Goal: Task Accomplishment & Management: Complete application form

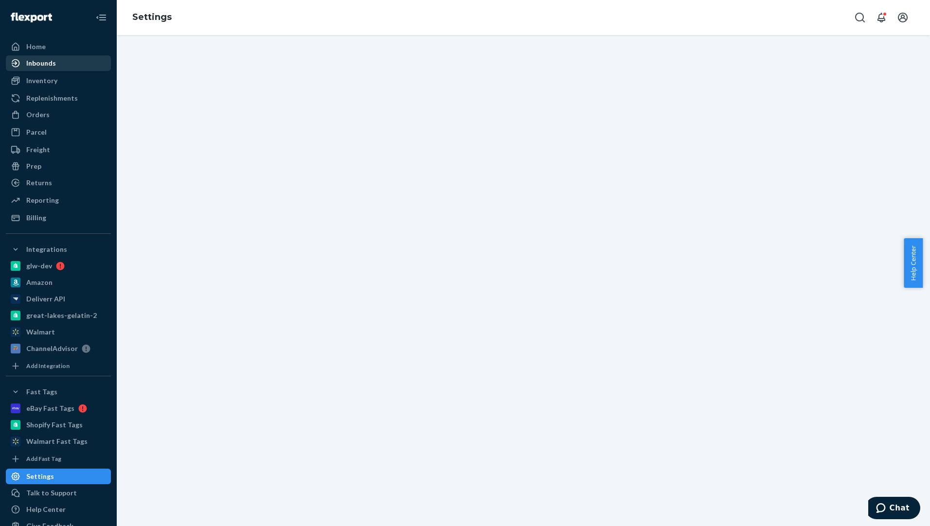
click at [44, 60] on div "Inbounds" at bounding box center [41, 63] width 30 height 10
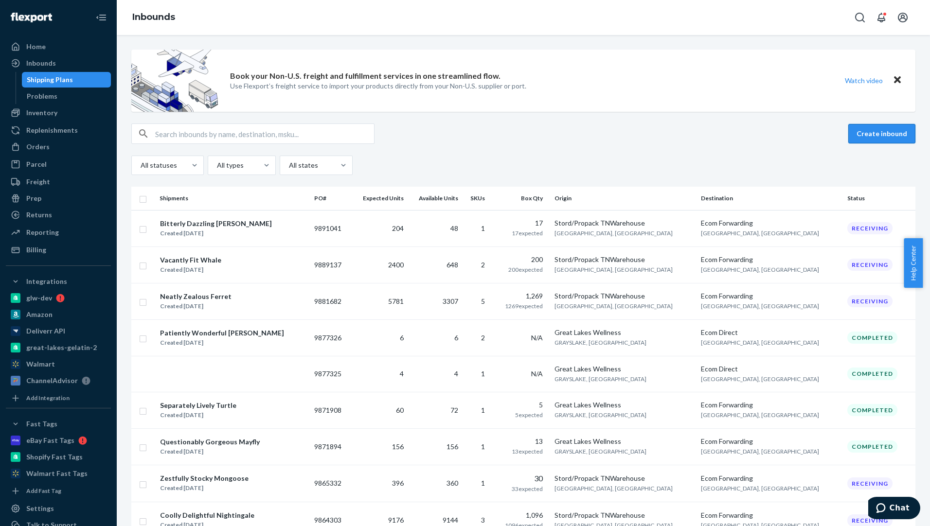
click at [741, 125] on button "Create inbound" at bounding box center [881, 133] width 67 height 19
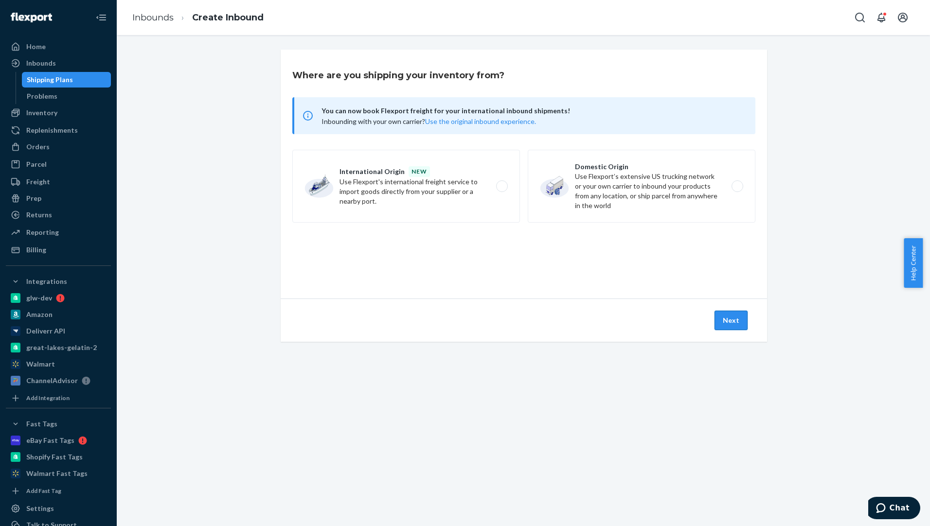
click at [732, 316] on button "Next" at bounding box center [730, 320] width 33 height 19
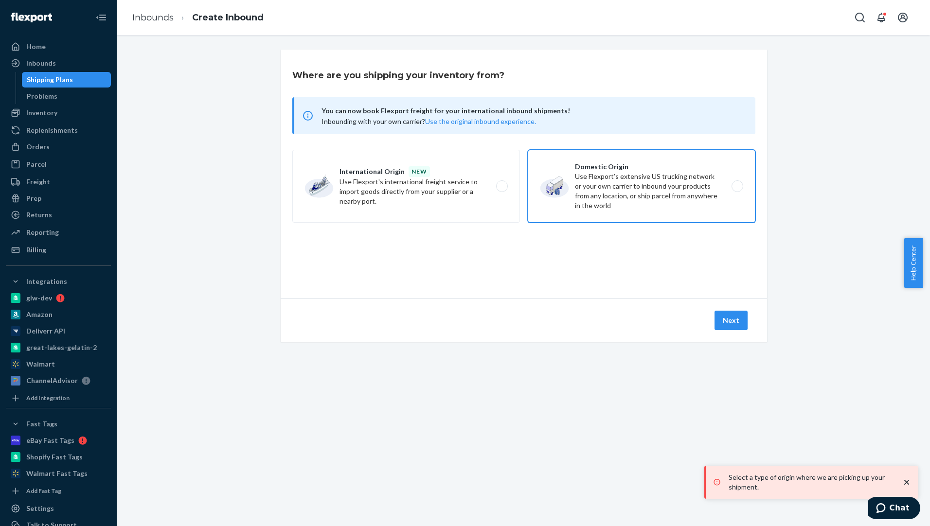
click at [740, 187] on label "Domestic Origin Use Flexport’s extensive US trucking network or your own carrie…" at bounding box center [641, 186] width 228 height 73
click at [740, 187] on input "Domestic Origin Use Flexport’s extensive US trucking network or your own carrie…" at bounding box center [740, 186] width 6 height 6
radio input "true"
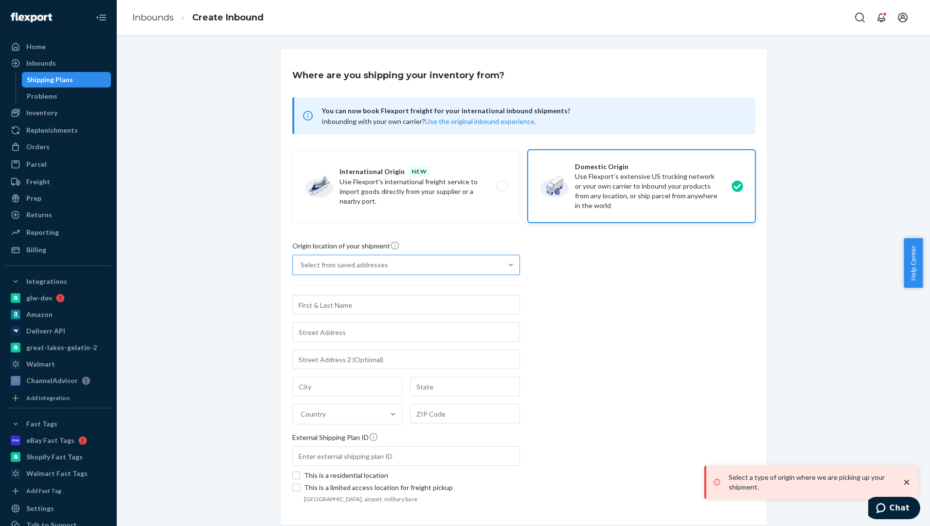
click at [463, 263] on div "Select from saved addresses" at bounding box center [397, 264] width 209 height 19
click at [301, 263] on input "Select from saved addresses" at bounding box center [300, 265] width 1 height 10
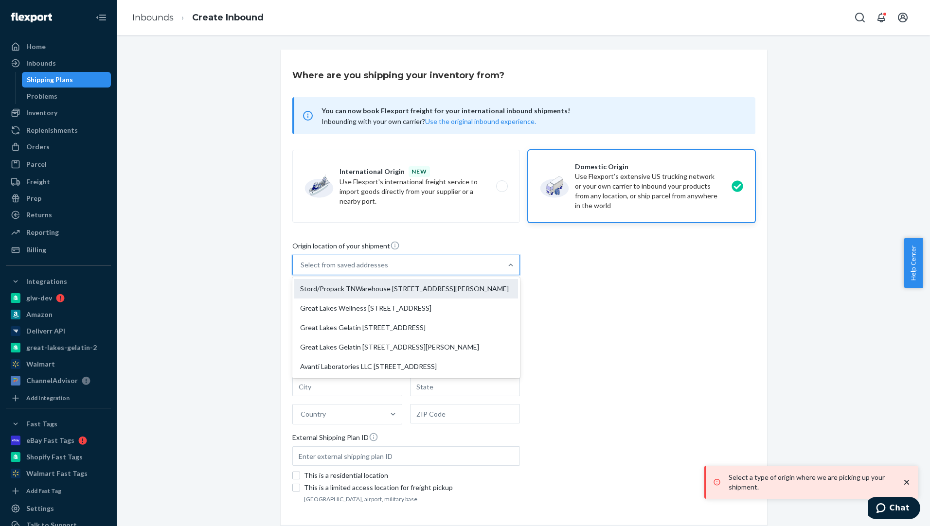
click at [432, 298] on div "Stord/Propack TNWarehouse [STREET_ADDRESS][PERSON_NAME]" at bounding box center [406, 288] width 224 height 19
click at [301, 270] on input "option Stord/Propack TNWarehouse [STREET_ADDRESS][PERSON_NAME] focused, 1 of 5.…" at bounding box center [300, 265] width 1 height 10
type input "Stord/Propack TNWarehouse"
type input "Suite 200"
type input "[GEOGRAPHIC_DATA]"
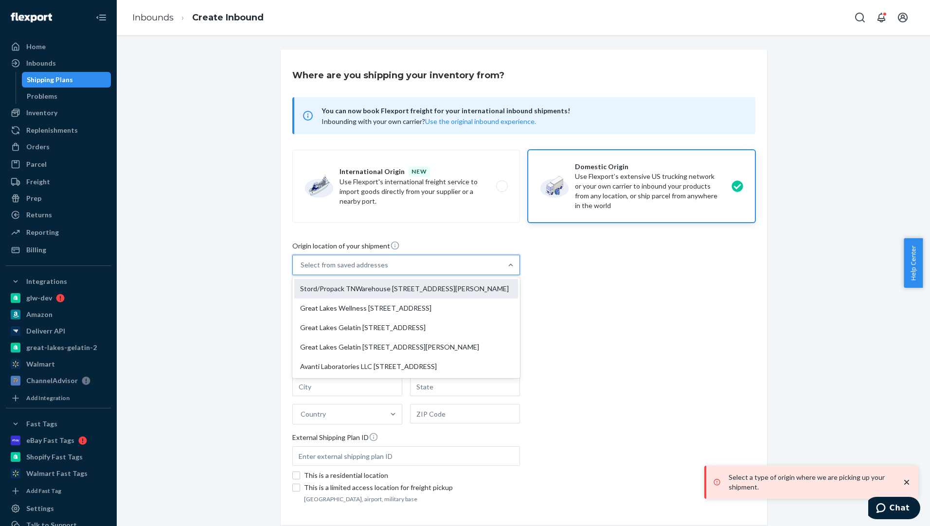
type input "TN"
type input "37148"
type input "[STREET_ADDRESS][PERSON_NAME]"
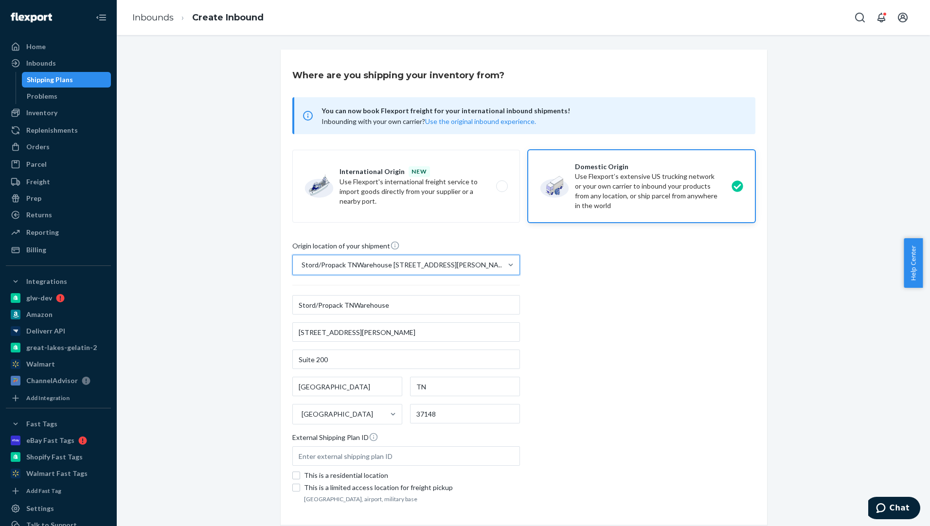
scroll to position [66, 0]
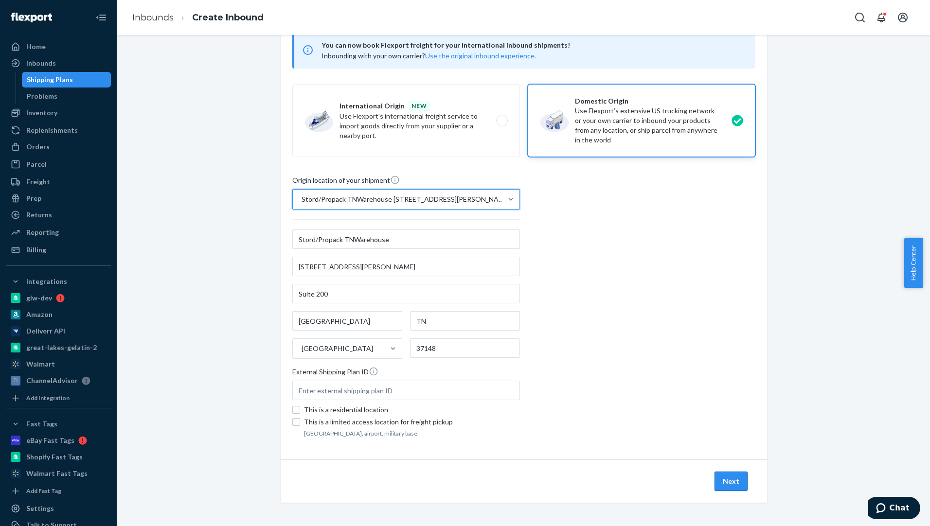
click at [723, 481] on button "Next" at bounding box center [730, 481] width 33 height 19
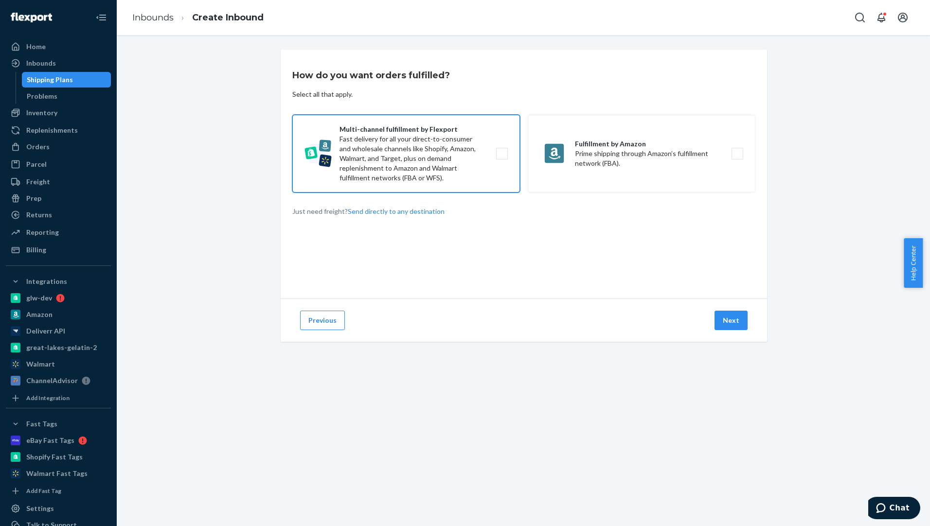
click at [432, 177] on label "Multi-channel fulfillment by Flexport Fast delivery for all your direct-to-cons…" at bounding box center [406, 154] width 228 height 78
click at [501, 157] on input "Multi-channel fulfillment by Flexport Fast delivery for all your direct-to-cons…" at bounding box center [504, 154] width 6 height 6
checkbox input "true"
click at [719, 318] on button "Next" at bounding box center [730, 320] width 33 height 19
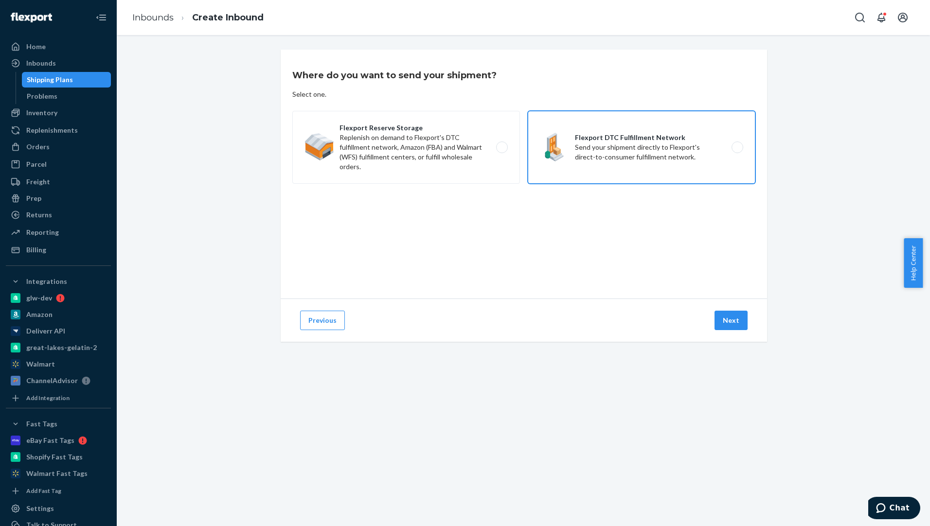
click at [636, 152] on label "Flexport DTC Fulfillment Network Send your shipment directly to Flexport's dire…" at bounding box center [641, 147] width 228 height 73
click at [737, 151] on input "Flexport DTC Fulfillment Network Send your shipment directly to Flexport's dire…" at bounding box center [740, 147] width 6 height 6
radio input "true"
click at [732, 313] on button "Next" at bounding box center [730, 320] width 33 height 19
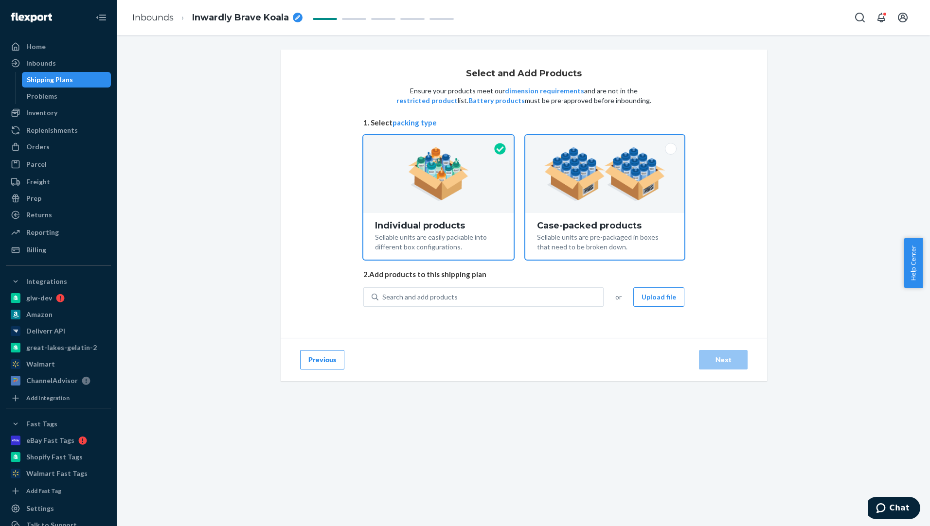
click at [619, 201] on div at bounding box center [604, 174] width 159 height 78
click at [608, 141] on input "Case-packed products Sellable units are pre-packaged in boxes that need to be b…" at bounding box center [604, 138] width 6 height 6
radio input "true"
radio input "false"
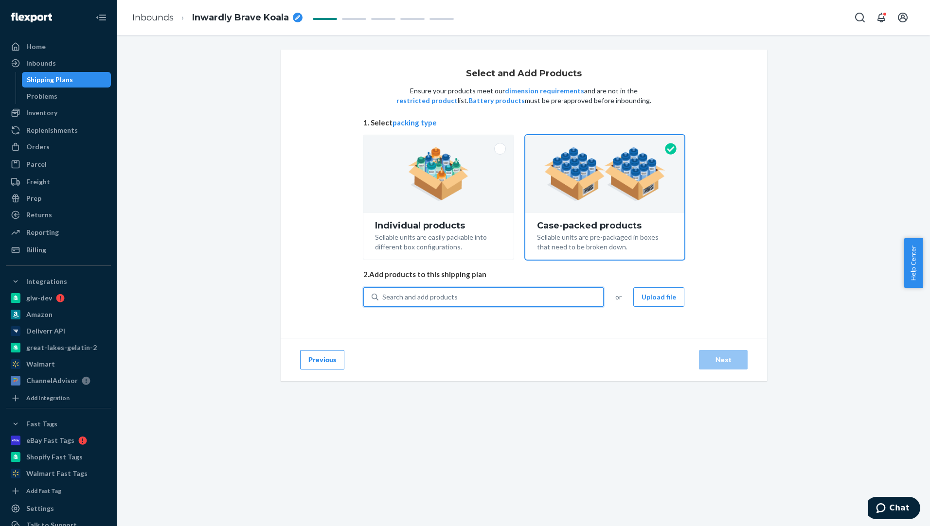
click at [500, 299] on div "Search and add products" at bounding box center [490, 297] width 225 height 18
click at [383, 299] on input "0 results available. Use Up and Down to choose options, press Enter to select t…" at bounding box center [382, 297] width 1 height 10
click at [441, 299] on div "Search and add products" at bounding box center [419, 297] width 75 height 10
click at [383, 299] on input "Search and add products" at bounding box center [382, 297] width 1 height 10
paste input "KCMCT400g_Van"
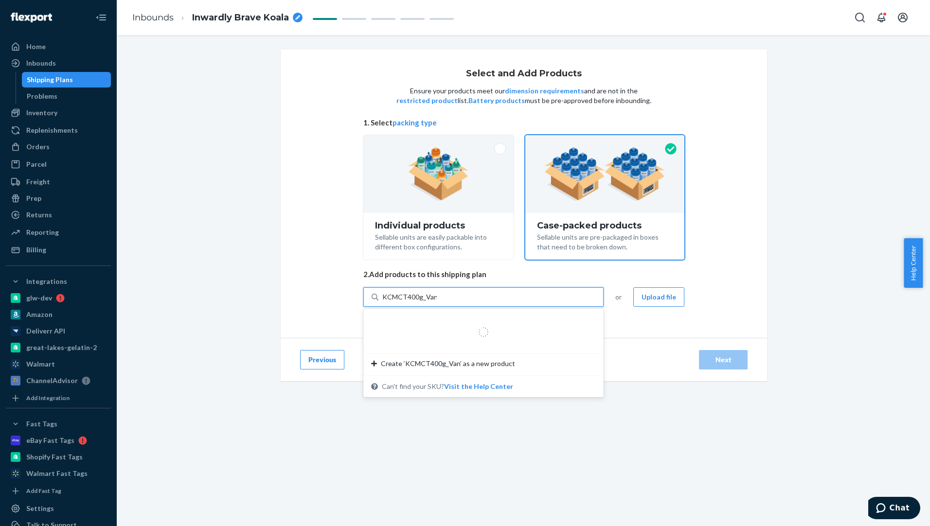
type input "KCMCT400g_Van"
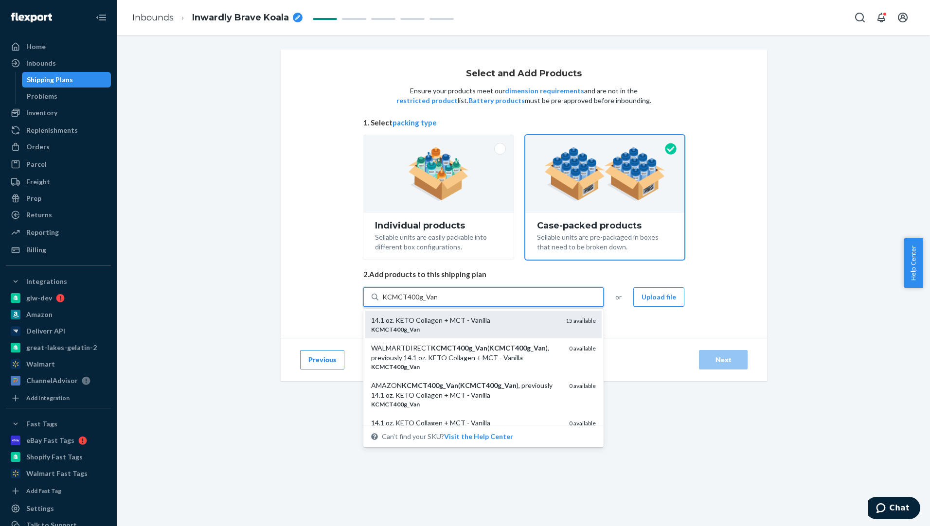
click at [476, 332] on div "KCMCT400g _ Van" at bounding box center [464, 329] width 187 height 8
click at [437, 302] on input "KCMCT400g_Van" at bounding box center [409, 297] width 54 height 10
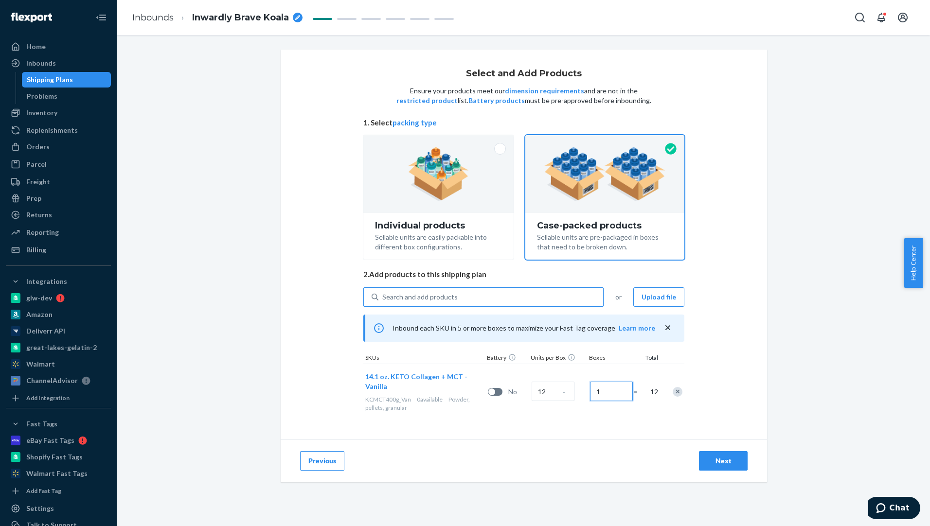
click at [604, 385] on input "1" at bounding box center [611, 391] width 43 height 19
type input "25"
click at [459, 297] on div "Search and add products" at bounding box center [490, 297] width 225 height 18
click at [383, 297] on input "0 results available. Use Up and Down to choose options, press Enter to select t…" at bounding box center [382, 297] width 1 height 10
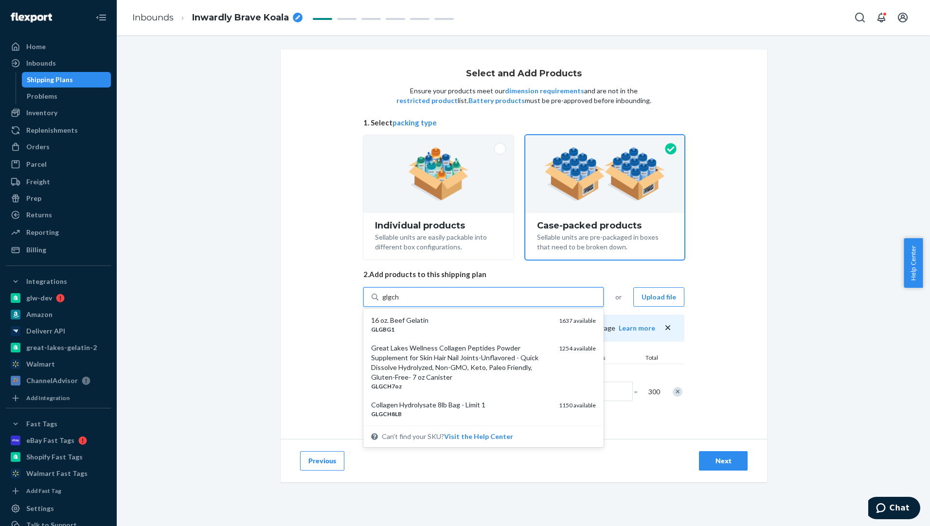
type input "glgchcp"
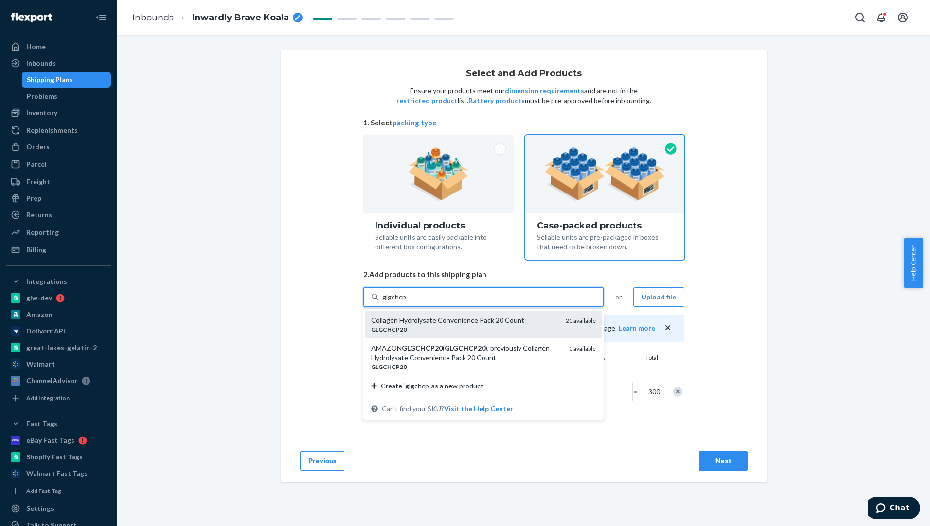
click at [454, 321] on div "Collagen Hydrolysate Convenience Pack 20 Count" at bounding box center [464, 321] width 187 height 10
click at [405, 302] on input "glgchcp" at bounding box center [393, 297] width 23 height 10
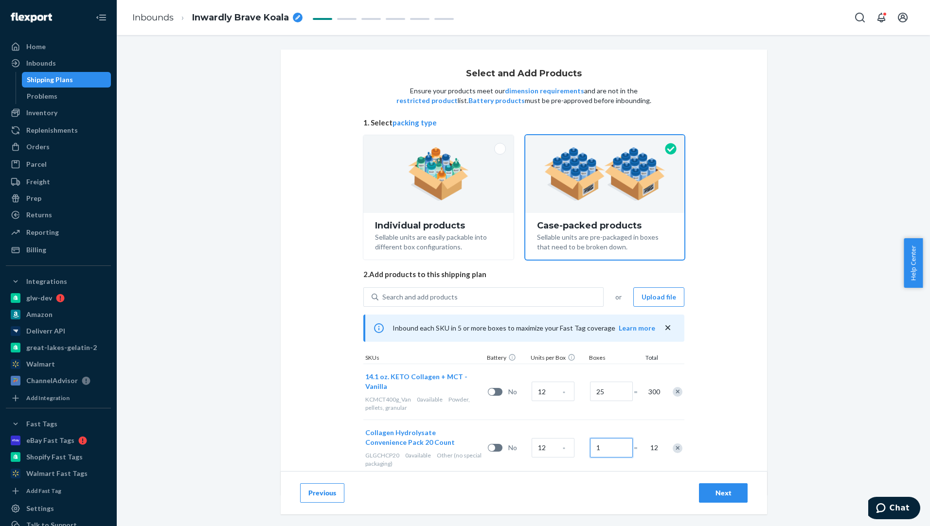
click at [606, 446] on input "1" at bounding box center [611, 447] width 43 height 19
type input "25"
click at [714, 491] on div "Next" at bounding box center [723, 493] width 32 height 10
radio input "true"
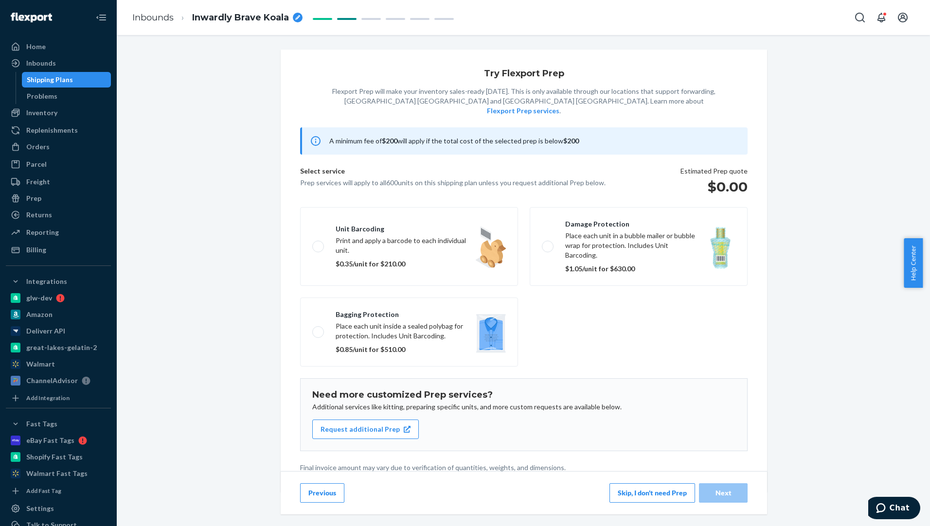
click at [639, 484] on button "Skip, I don't need Prep" at bounding box center [652, 492] width 86 height 19
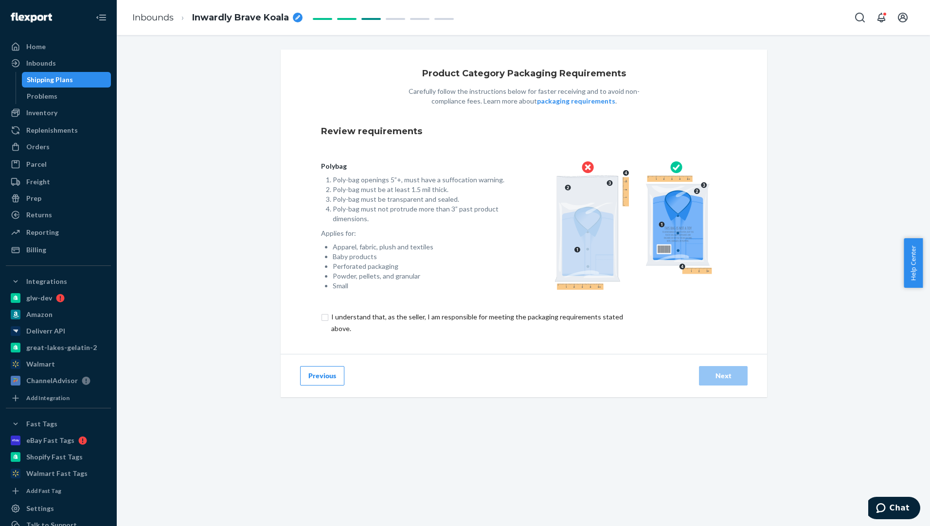
click at [322, 320] on input "checkbox" at bounding box center [482, 322] width 323 height 23
checkbox input "true"
click at [714, 387] on div "Previous Next" at bounding box center [524, 375] width 486 height 43
click at [714, 377] on div "Next" at bounding box center [723, 376] width 32 height 10
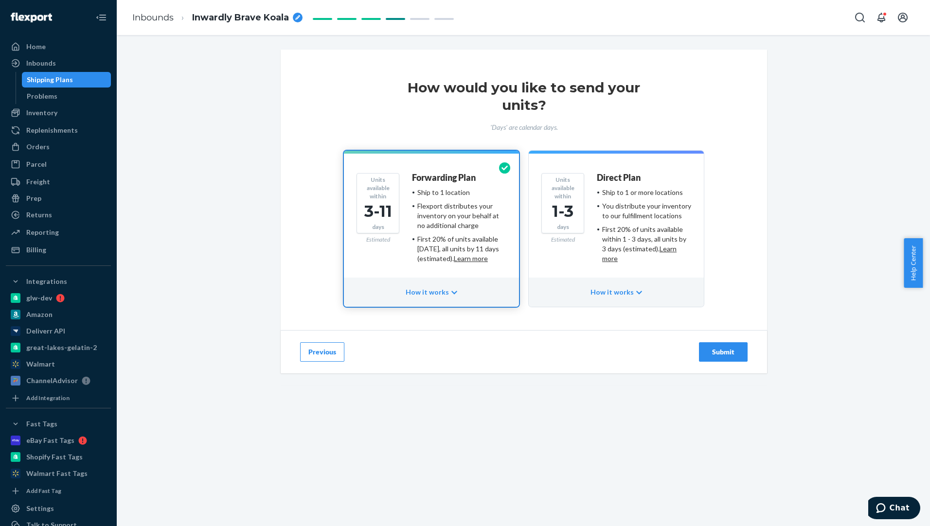
click at [714, 350] on div "Submit" at bounding box center [723, 352] width 32 height 10
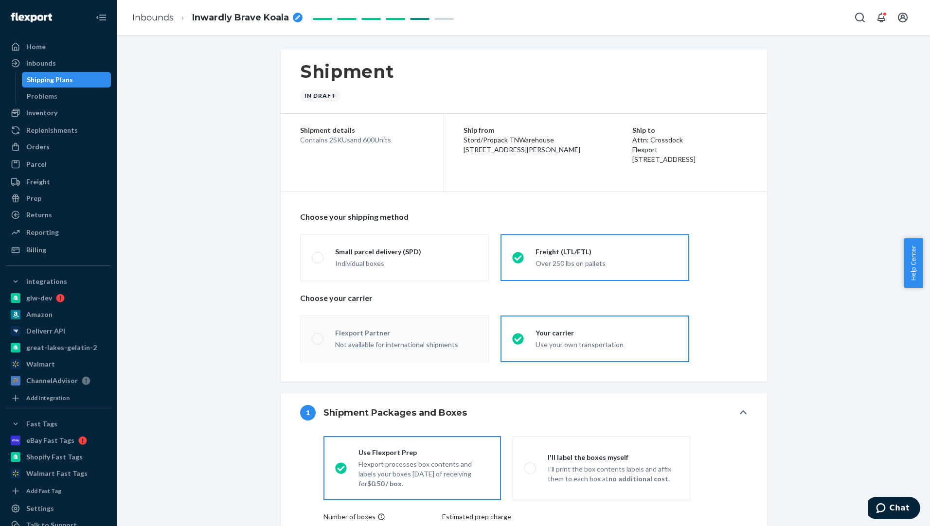
radio input "true"
radio input "false"
radio input "true"
radio input "false"
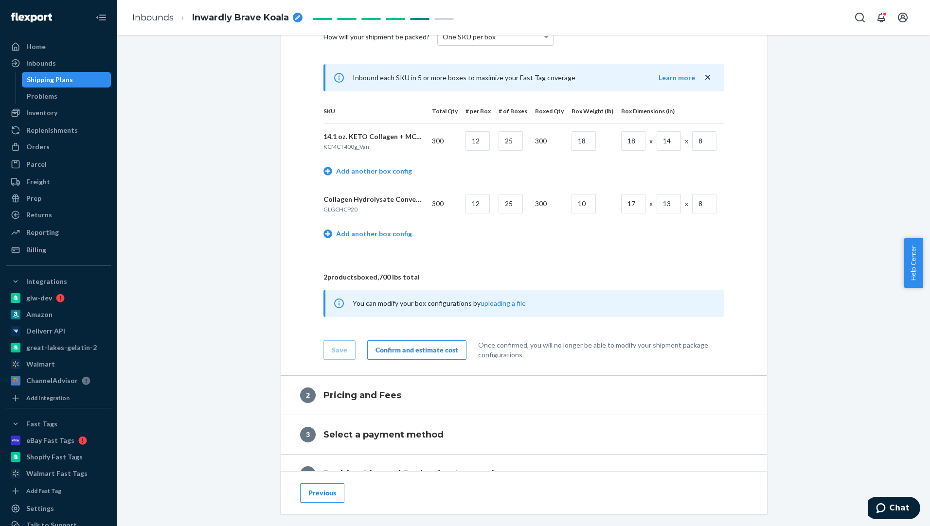
scroll to position [469, 0]
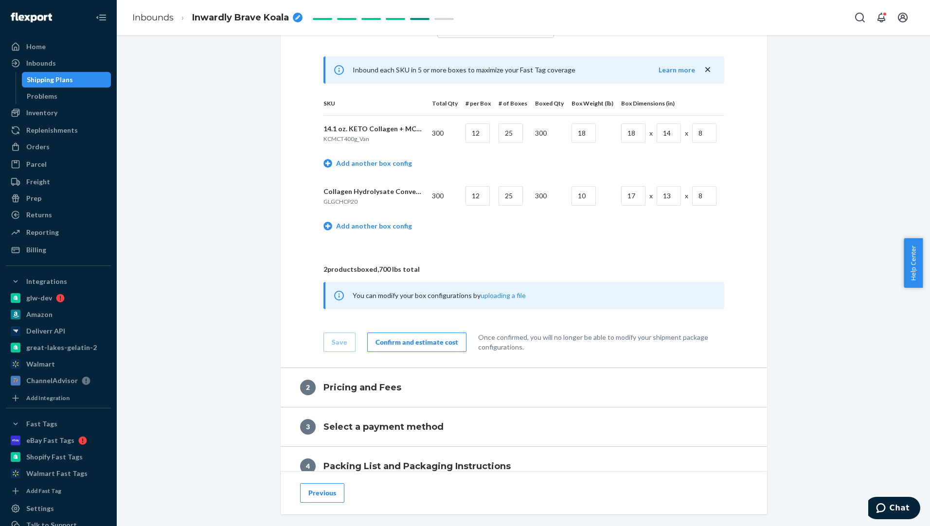
click at [418, 345] on div "Confirm and estimate cost" at bounding box center [416, 342] width 83 height 10
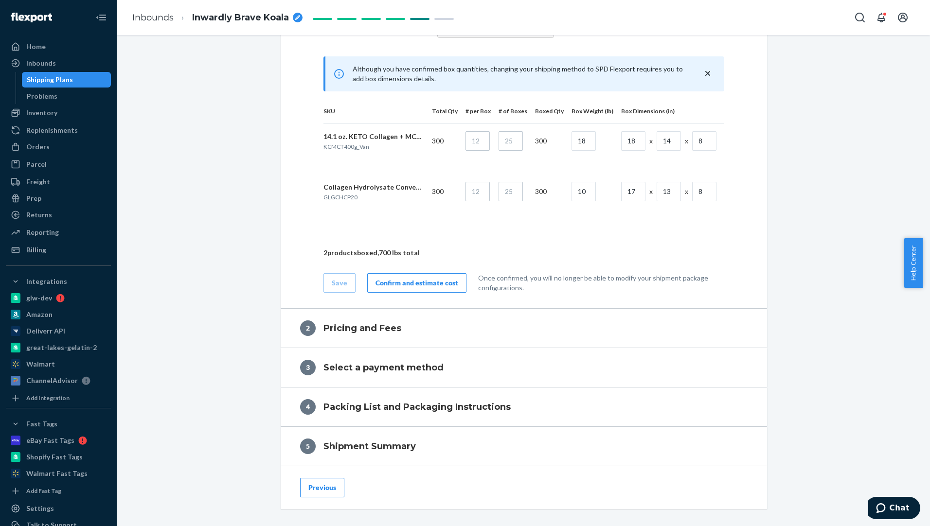
click at [413, 279] on div "Confirm and estimate cost" at bounding box center [416, 283] width 83 height 10
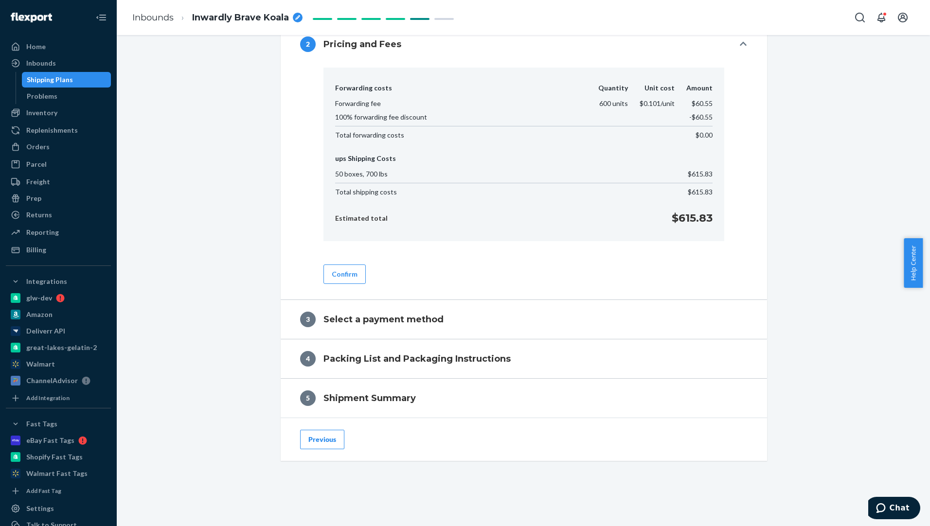
scroll to position [451, 0]
click at [339, 273] on button "Confirm" at bounding box center [344, 273] width 42 height 19
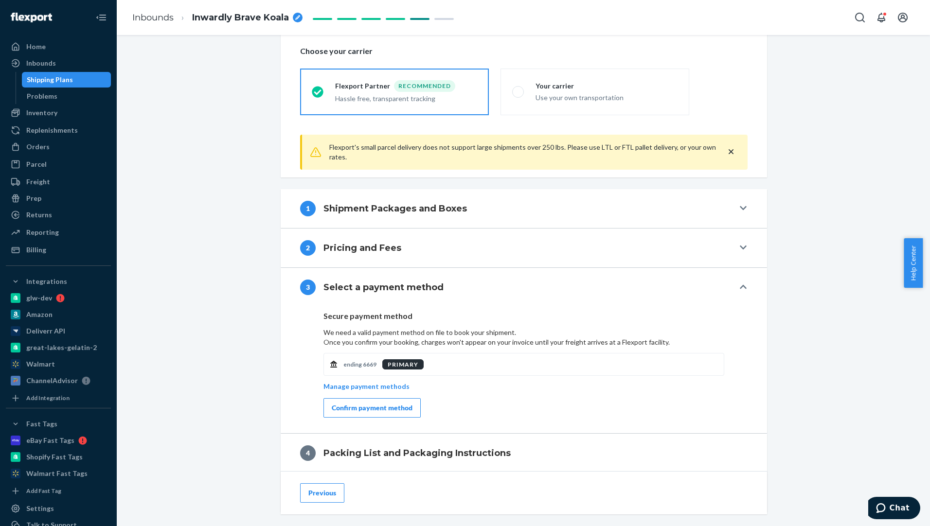
scroll to position [248, 0]
click at [379, 403] on div "Confirm payment method" at bounding box center [372, 407] width 81 height 10
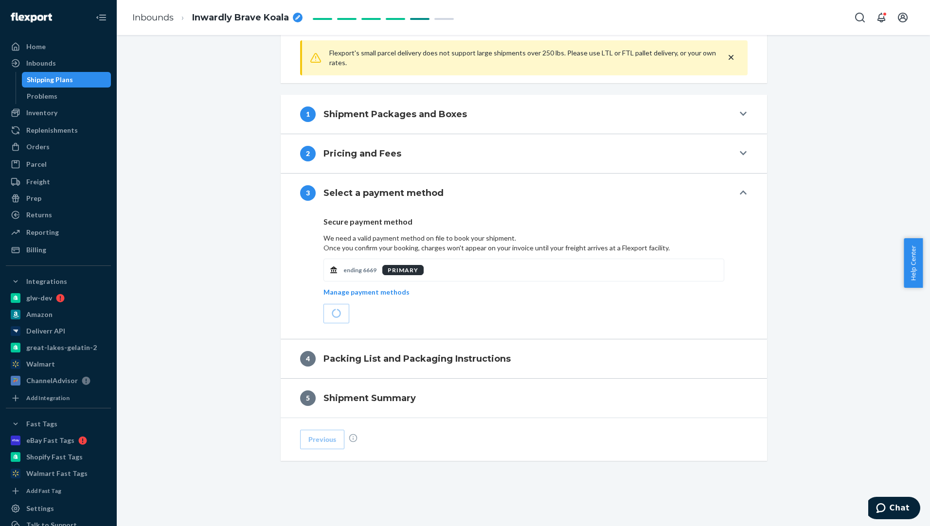
click at [338, 193] on h4 "Select a payment method" at bounding box center [383, 193] width 120 height 13
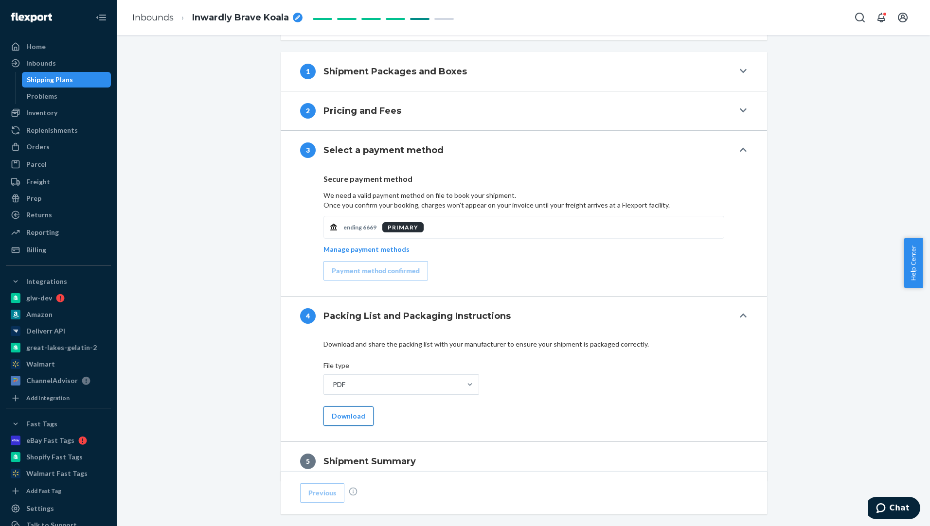
click at [351, 413] on button "Download" at bounding box center [348, 415] width 50 height 19
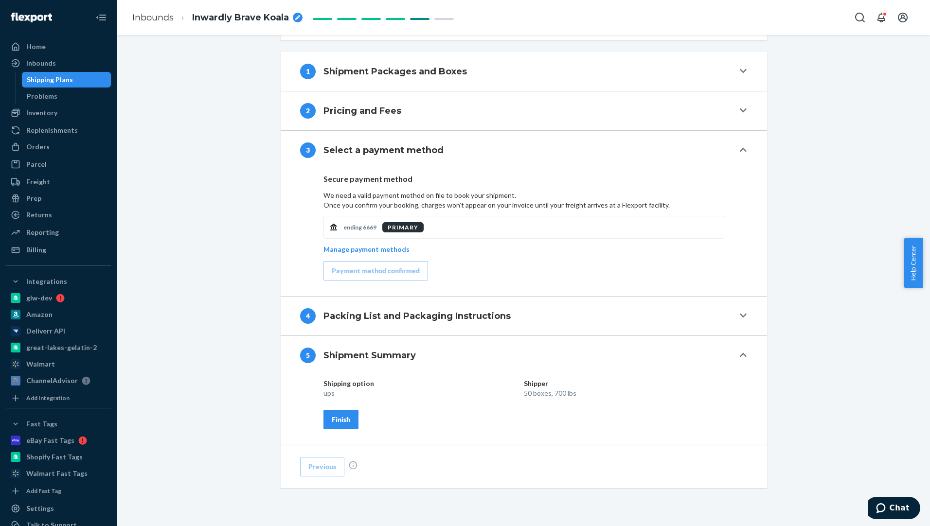
click at [341, 415] on div "Finish" at bounding box center [341, 420] width 18 height 10
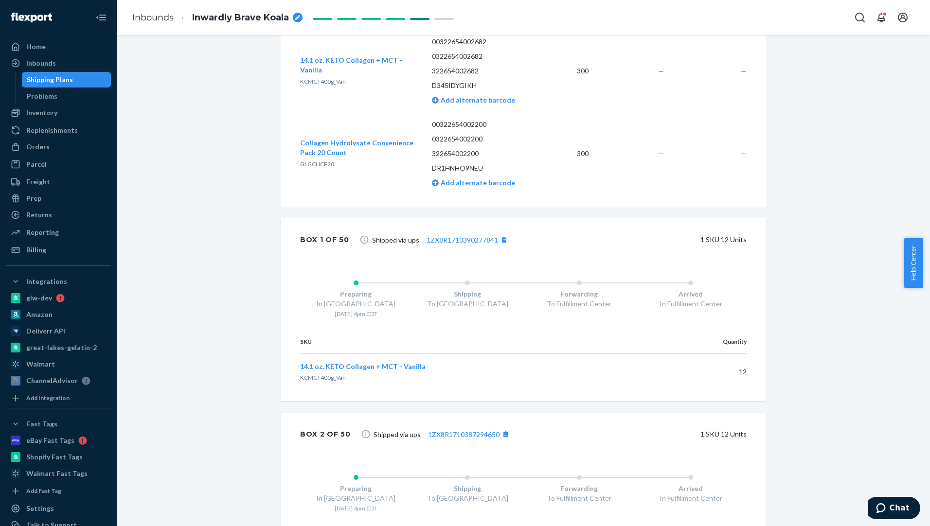
scroll to position [0, 0]
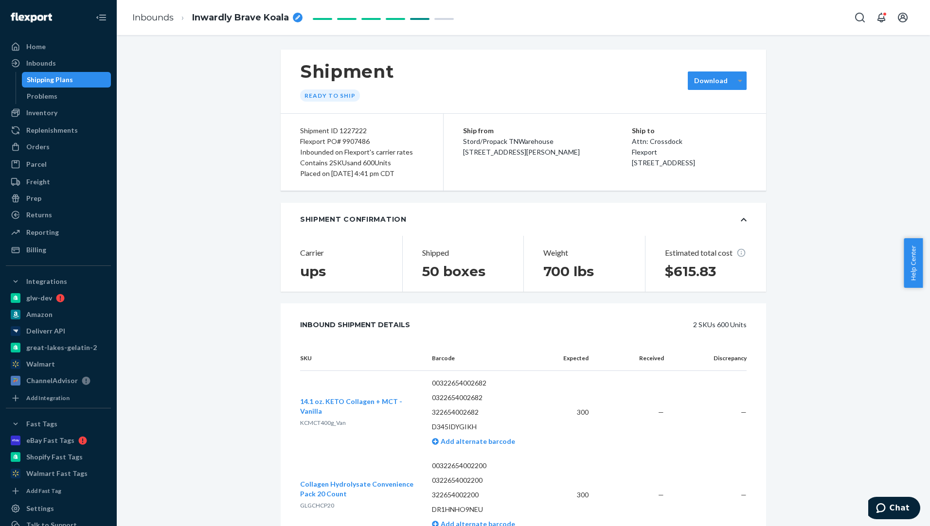
click at [734, 79] on div at bounding box center [740, 80] width 12 height 15
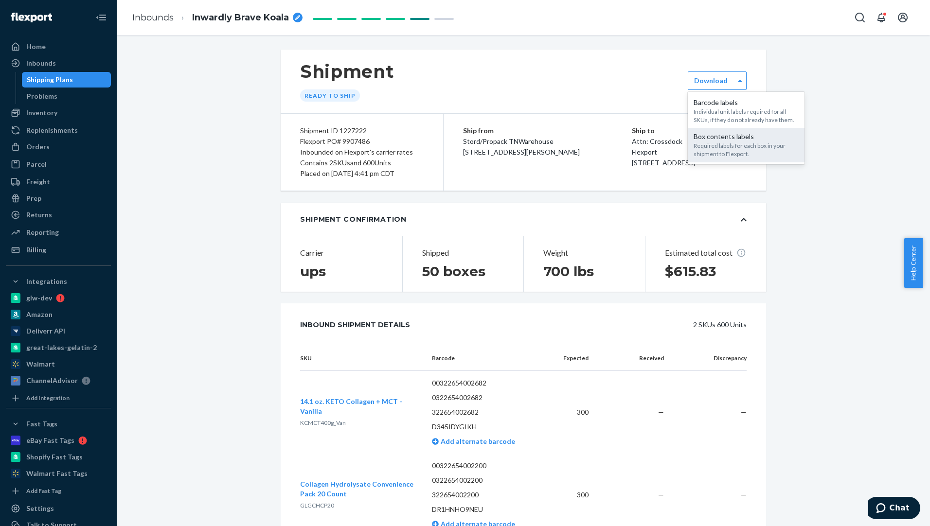
click at [735, 142] on div "Required labels for each box in your shipment to Flexport." at bounding box center [745, 149] width 105 height 17
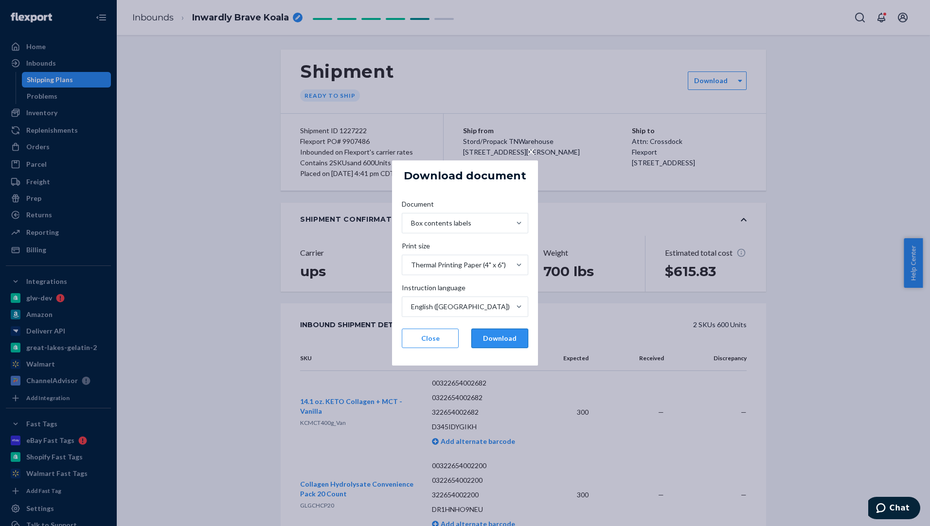
click at [518, 334] on button "Download" at bounding box center [499, 338] width 57 height 19
click at [444, 336] on button "Close" at bounding box center [430, 338] width 57 height 19
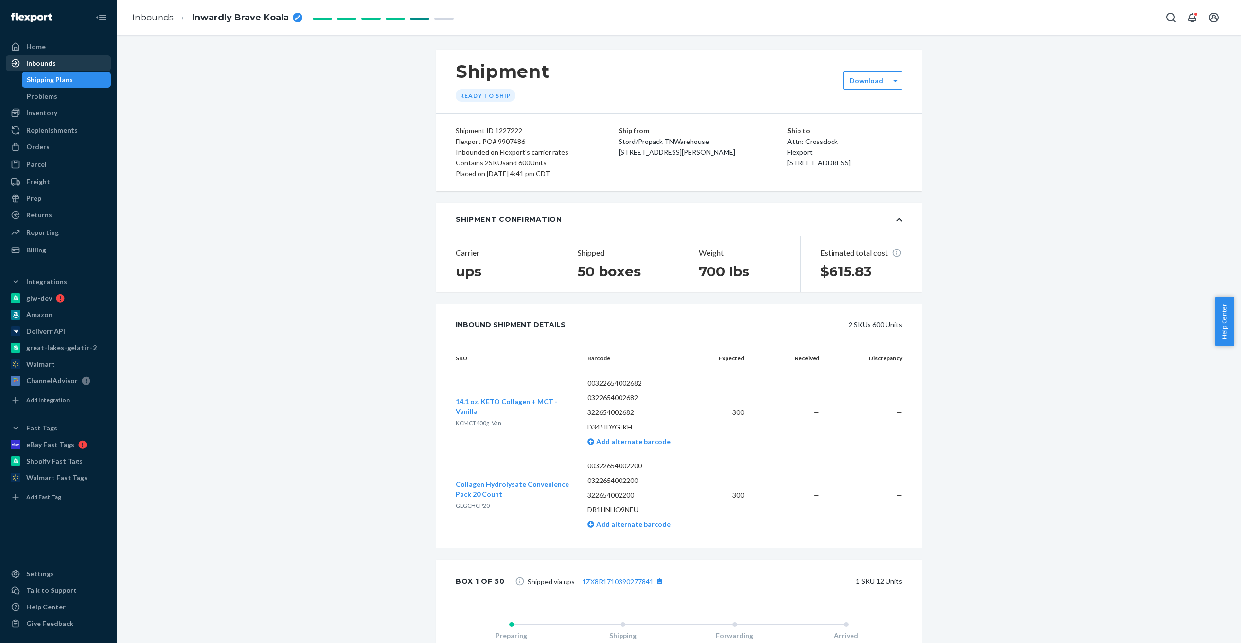
click at [31, 67] on div "Inbounds" at bounding box center [41, 63] width 30 height 10
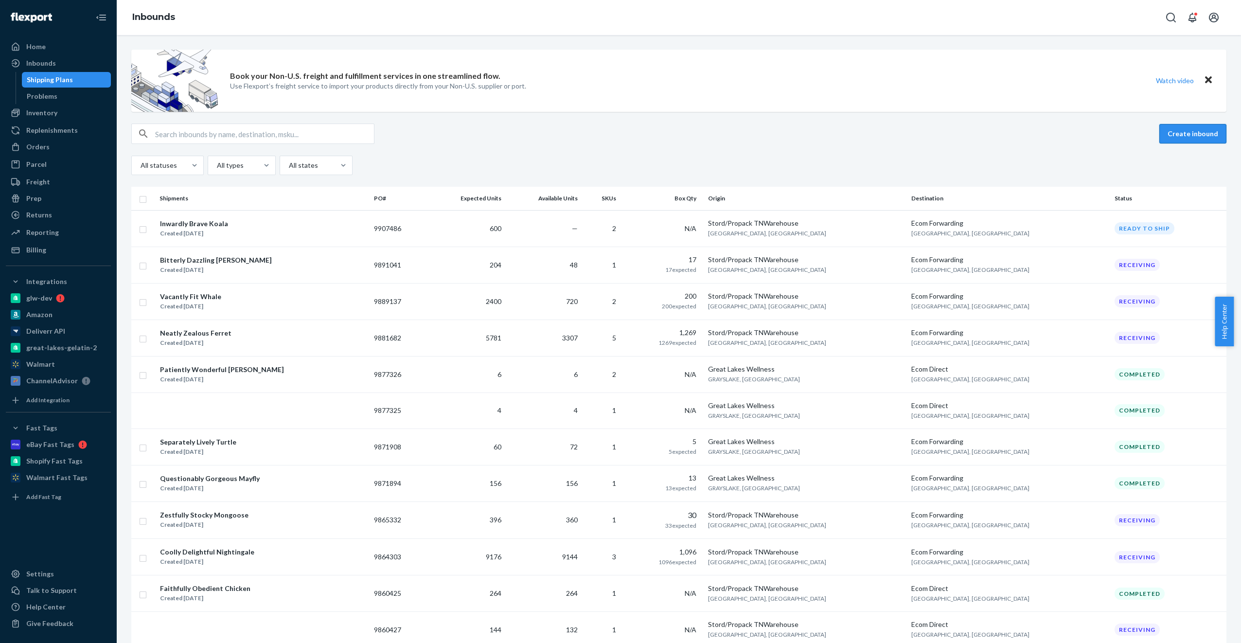
click at [741, 133] on button "Create inbound" at bounding box center [1192, 133] width 67 height 19
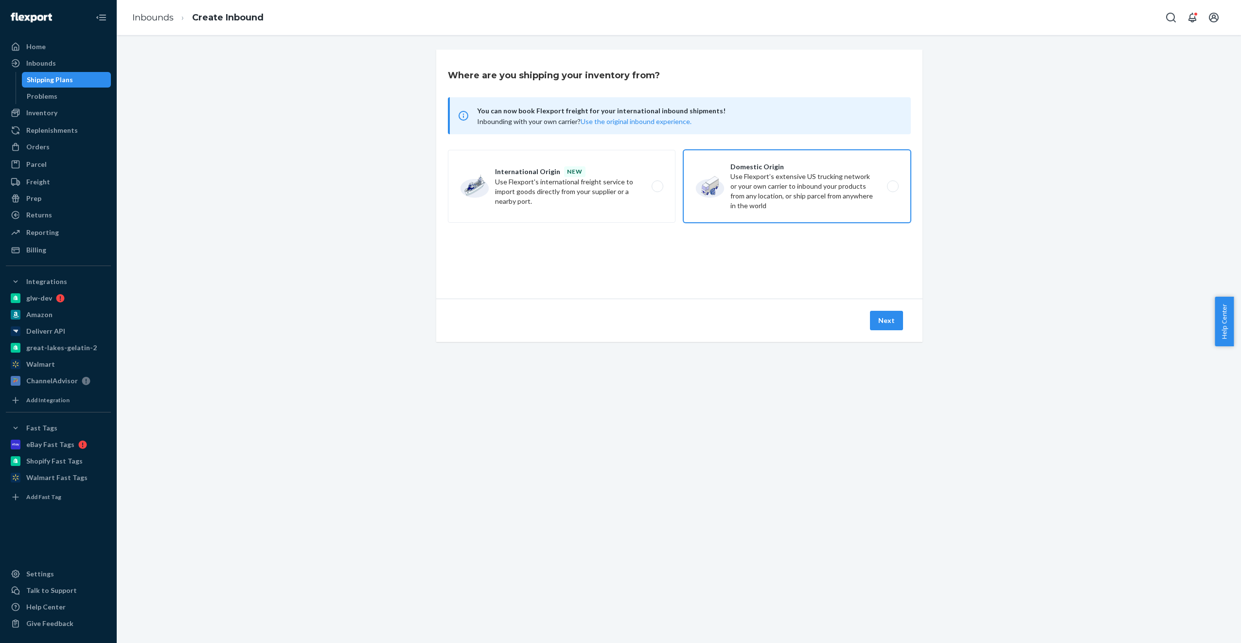
click at [741, 186] on label "Domestic Origin Use Flexport’s extensive US trucking network or your own carrie…" at bounding box center [797, 186] width 228 height 73
click at [741, 186] on input "Domestic Origin Use Flexport’s extensive US trucking network or your own carrie…" at bounding box center [895, 186] width 6 height 6
radio input "true"
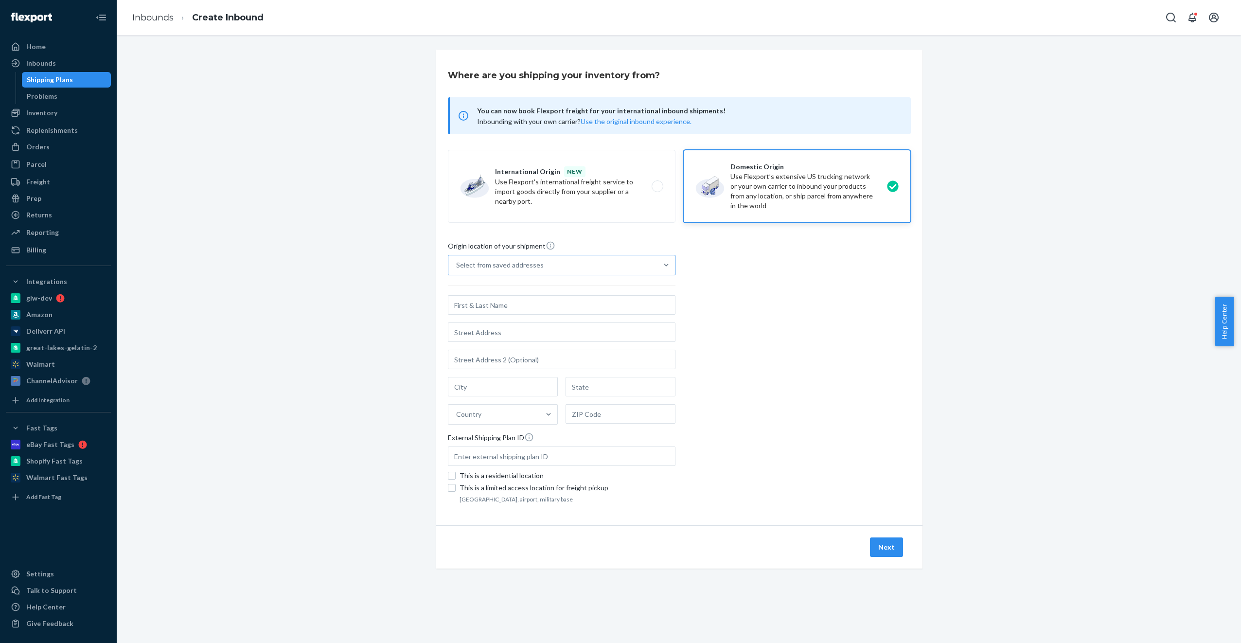
click at [566, 264] on div "Select from saved addresses" at bounding box center [552, 264] width 209 height 19
click at [457, 264] on input "Select from saved addresses" at bounding box center [456, 265] width 1 height 10
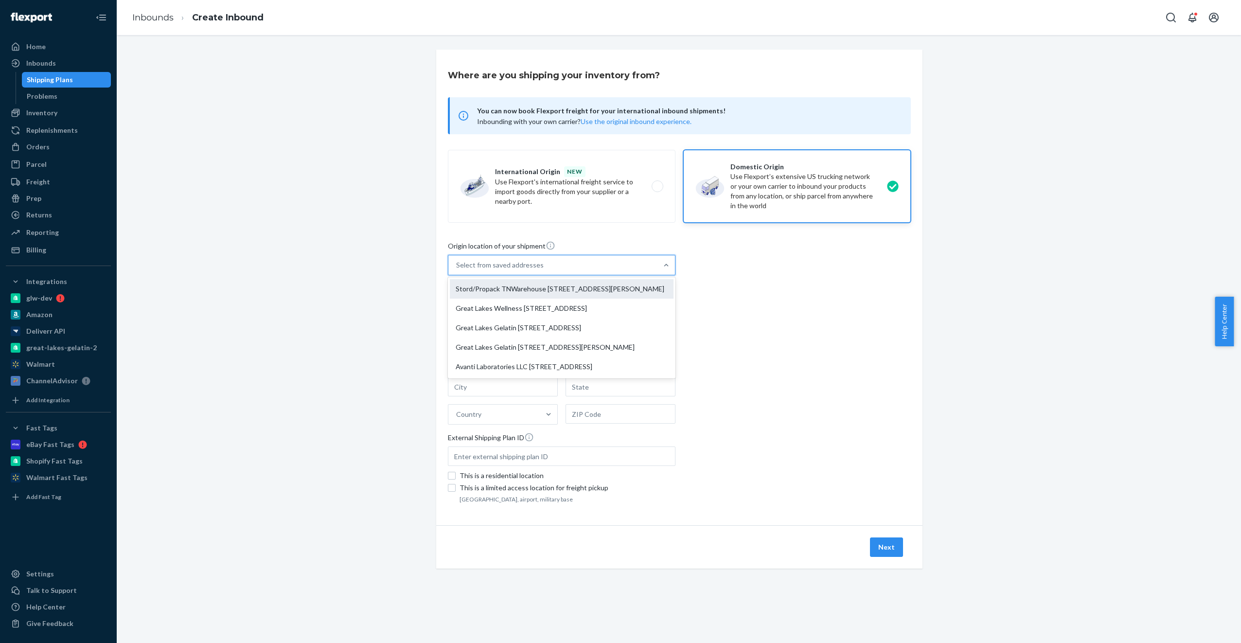
click at [571, 288] on div "Stord/Propack TNWarehouse [STREET_ADDRESS][PERSON_NAME]" at bounding box center [562, 288] width 224 height 19
click at [457, 270] on input "option Stord/Propack TNWarehouse [STREET_ADDRESS][PERSON_NAME] focused, 1 of 5.…" at bounding box center [456, 265] width 1 height 10
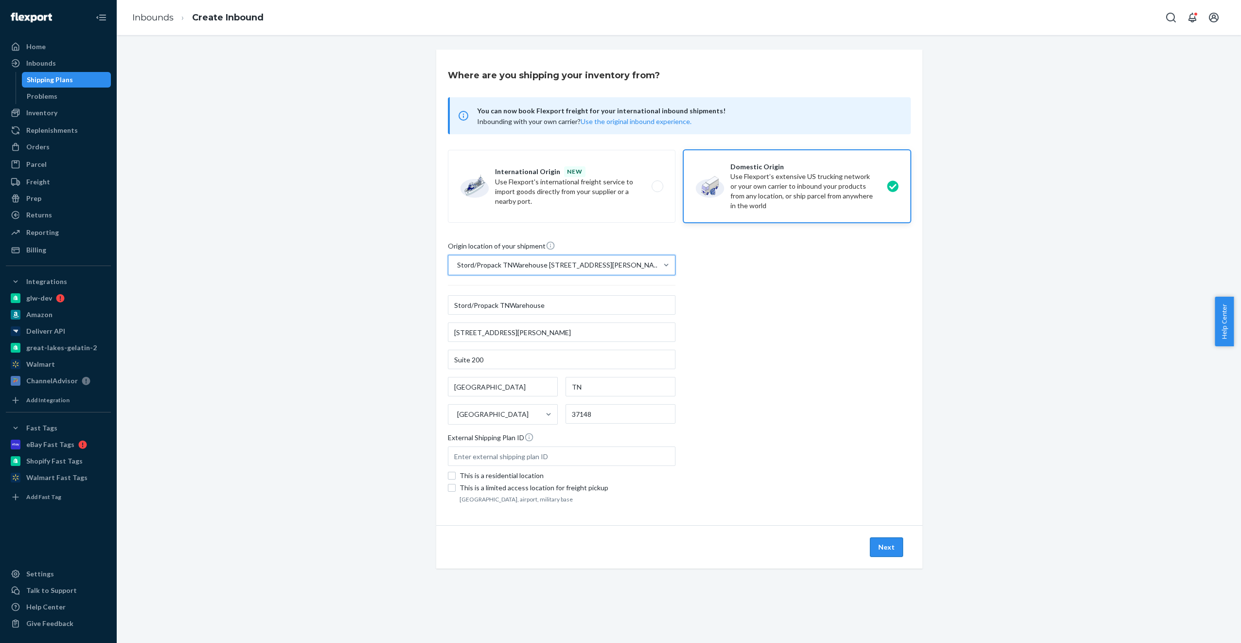
click at [741, 526] on button "Next" at bounding box center [886, 546] width 33 height 19
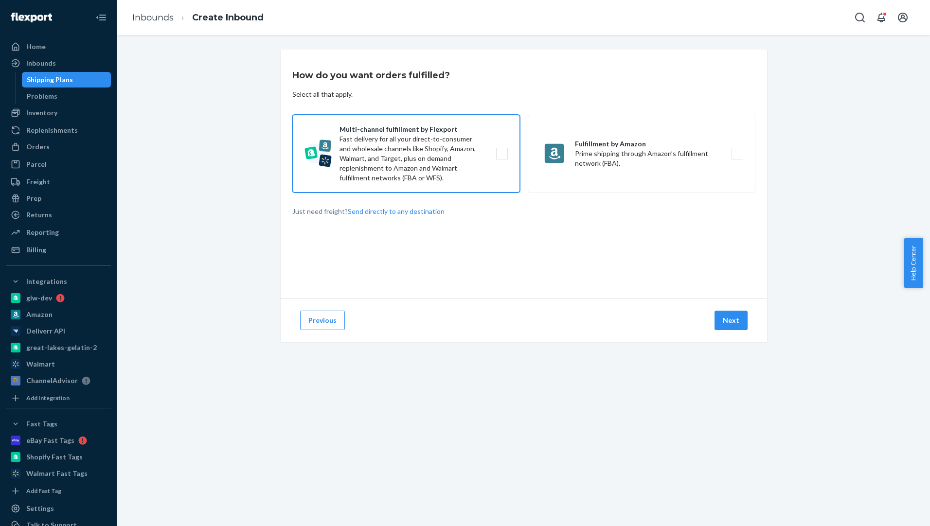
click at [398, 147] on label "Multi-channel fulfillment by Flexport Fast delivery for all your direct-to-cons…" at bounding box center [406, 154] width 228 height 78
click at [501, 151] on input "Multi-channel fulfillment by Flexport Fast delivery for all your direct-to-cons…" at bounding box center [504, 154] width 6 height 6
checkbox input "true"
click at [727, 319] on button "Next" at bounding box center [730, 320] width 33 height 19
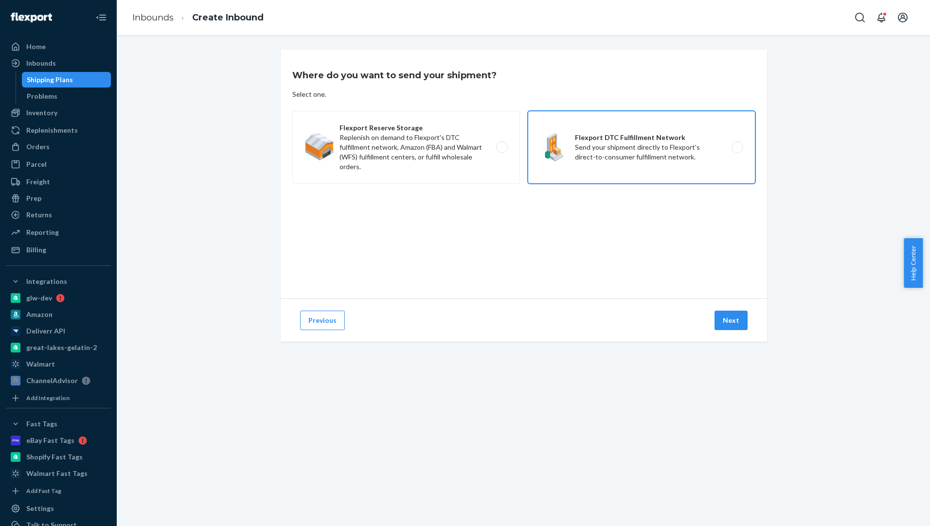
click at [618, 163] on label "Flexport DTC Fulfillment Network Send your shipment directly to Flexport's dire…" at bounding box center [641, 147] width 228 height 73
click at [737, 151] on input "Flexport DTC Fulfillment Network Send your shipment directly to Flexport's dire…" at bounding box center [740, 147] width 6 height 6
radio input "true"
click at [730, 308] on div "Previous Next" at bounding box center [524, 320] width 486 height 43
click at [724, 320] on button "Next" at bounding box center [730, 320] width 33 height 19
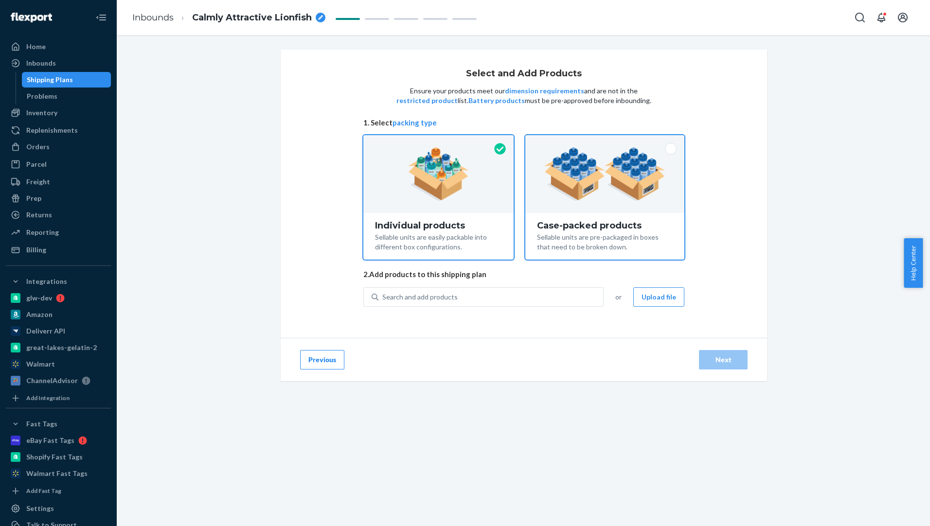
click at [617, 235] on div "Sellable units are pre-packaged in boxes that need to be broken down." at bounding box center [605, 240] width 136 height 21
click at [608, 141] on input "Case-packed products Sellable units are pre-packaged in boxes that need to be b…" at bounding box center [604, 138] width 6 height 6
radio input "true"
click at [403, 298] on div "Search and add products" at bounding box center [419, 297] width 75 height 10
click at [383, 298] on input "Search and add products" at bounding box center [382, 297] width 1 height 10
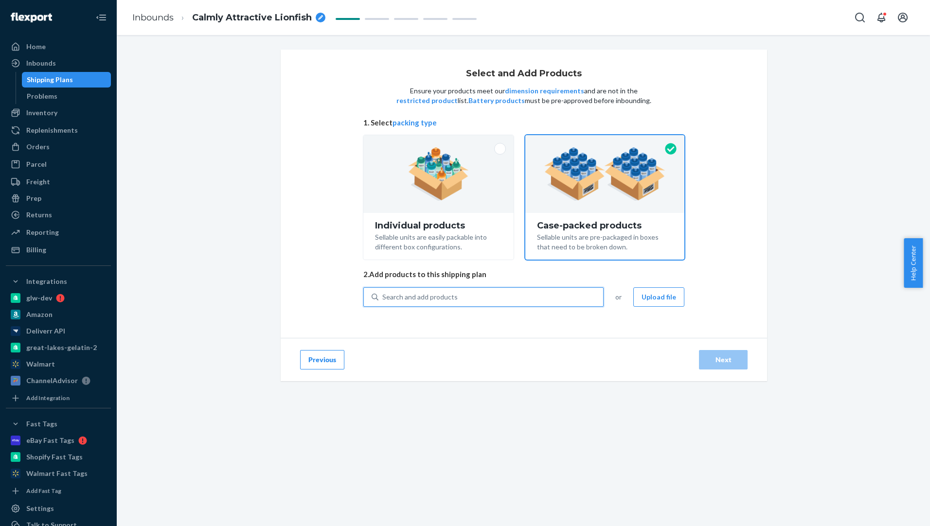
paste input "GLGBG1"
type input "GLGBG1"
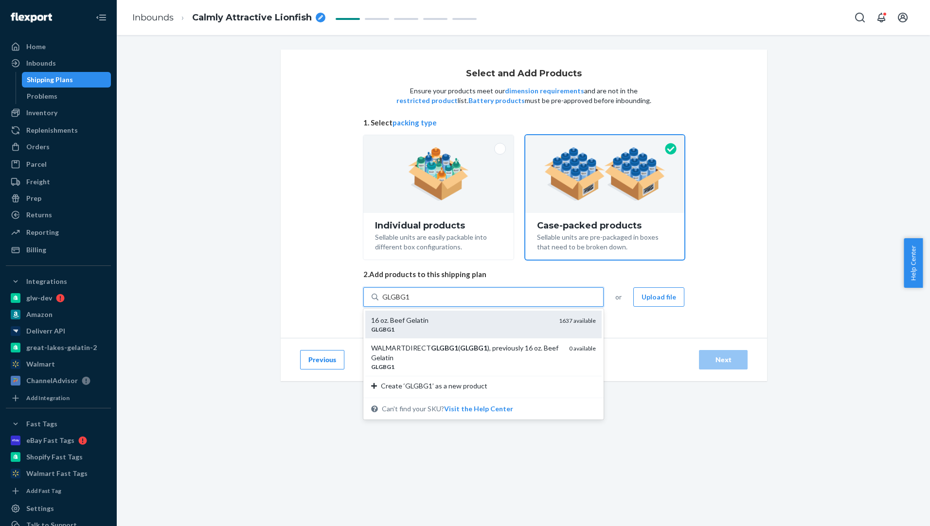
click at [459, 326] on div "GLGBG1" at bounding box center [461, 329] width 180 height 8
click at [410, 302] on input "GLGBG1" at bounding box center [396, 297] width 28 height 10
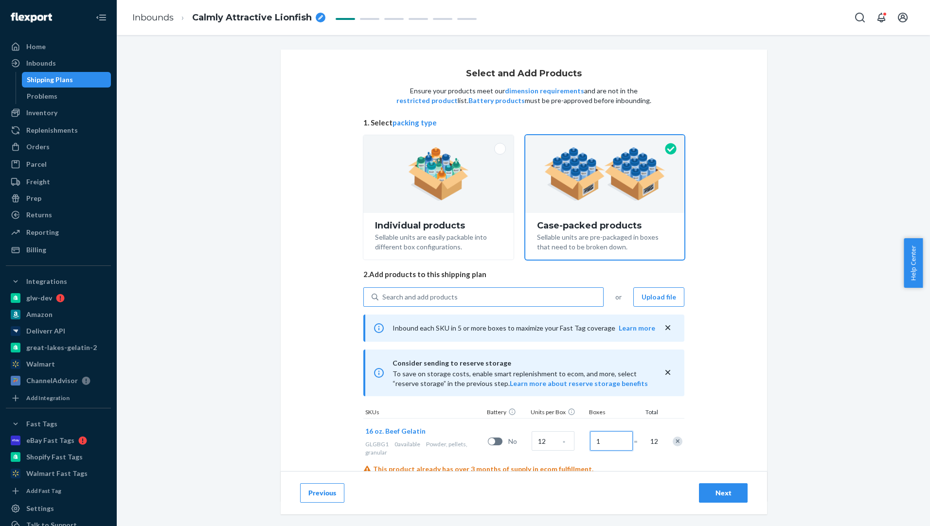
click at [613, 446] on input "1" at bounding box center [611, 440] width 43 height 19
type input "42"
click at [730, 398] on div "Select and Add Products Ensure your products meet our dimension requirements an…" at bounding box center [524, 276] width 486 height 452
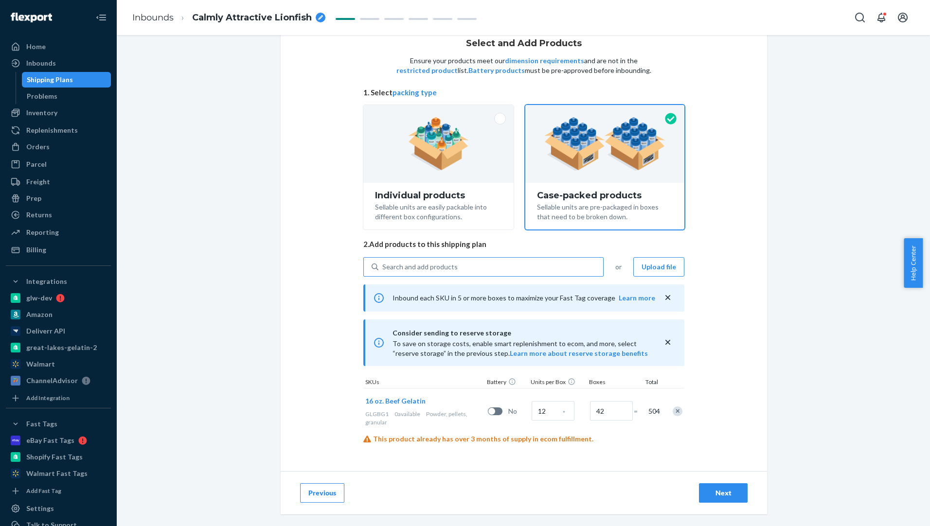
click at [493, 270] on div "Search and add products GLGBG1" at bounding box center [490, 267] width 225 height 18
click at [383, 270] on input "GLGBG1" at bounding box center [382, 267] width 1 height 10
paste input "GLGCHCP20"
type input "GLGCHCP20"
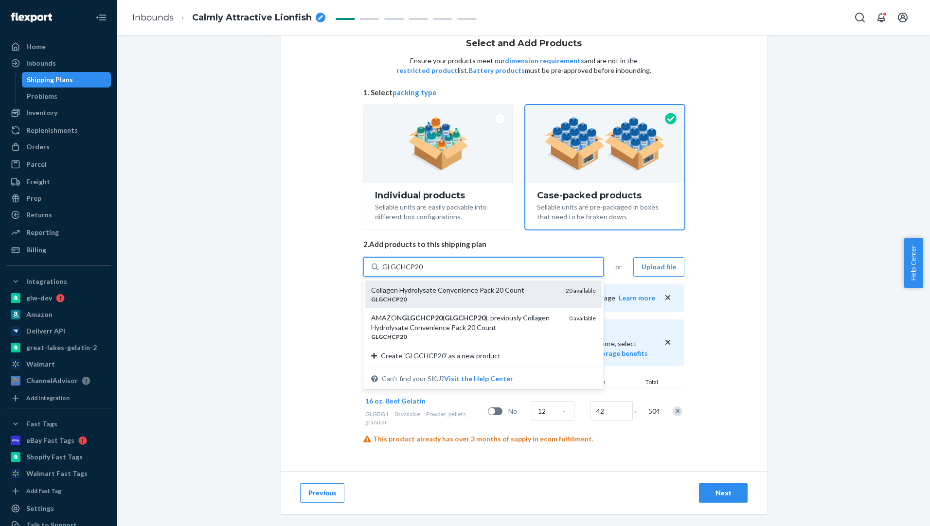
click at [484, 289] on div "Collagen Hydrolysate Convenience Pack 20 Count" at bounding box center [464, 290] width 187 height 10
click at [423, 272] on input "GLGCHCP20" at bounding box center [402, 267] width 41 height 10
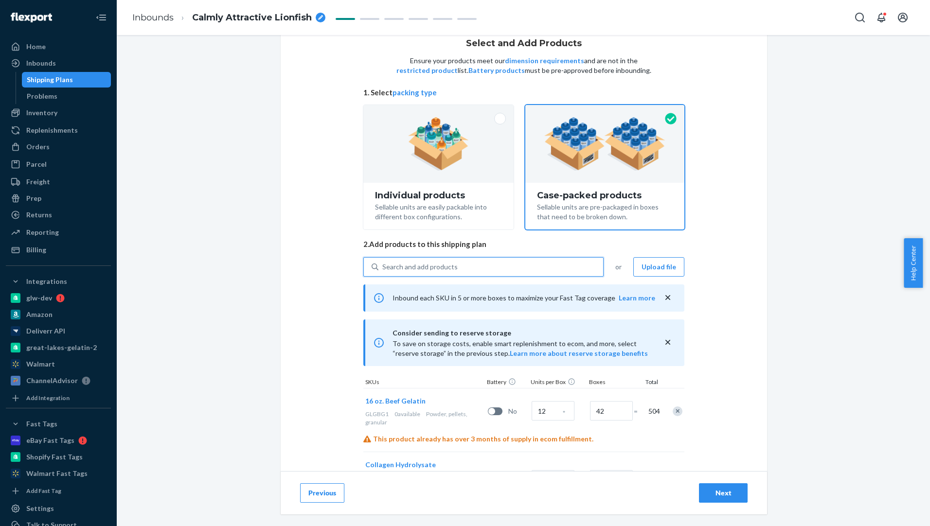
scroll to position [86, 0]
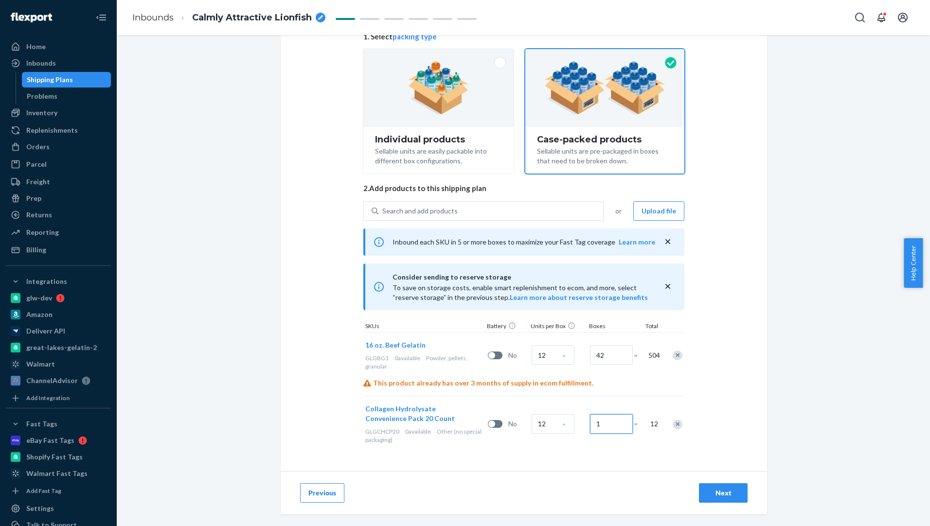
click at [598, 419] on input "1" at bounding box center [611, 423] width 43 height 19
type input "75"
click at [721, 369] on div "Select and Add Products Ensure your products meet our dimension requirements an…" at bounding box center [524, 226] width 486 height 525
click at [397, 209] on div "Search and add products" at bounding box center [419, 211] width 75 height 10
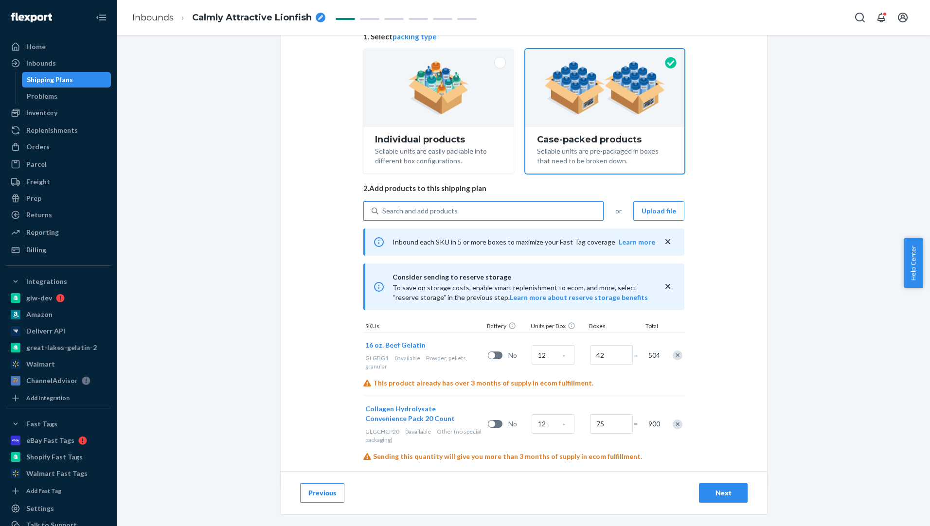
click at [383, 209] on input "GLGCHCP20" at bounding box center [382, 211] width 1 height 10
paste input "10ozCH_Chai"
type input "10ozCH_Chai"
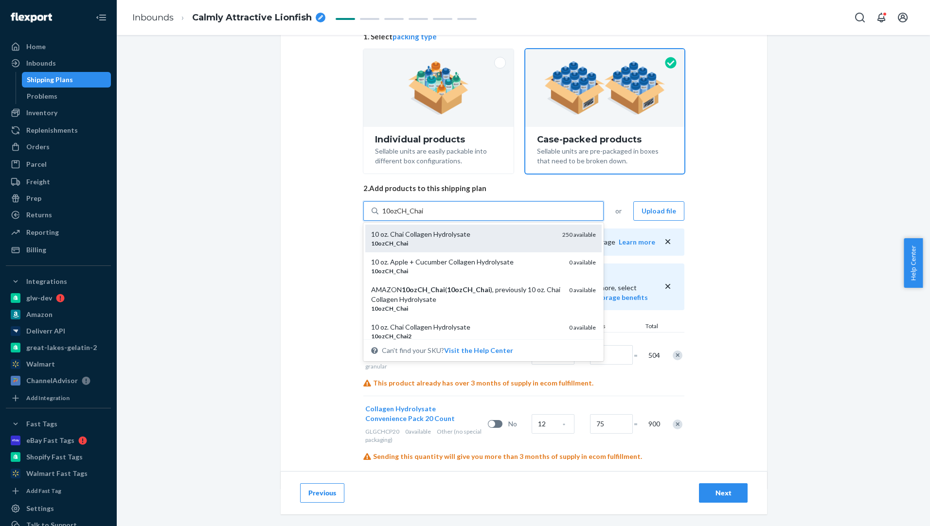
click at [456, 240] on div "10ozCH _ Chai" at bounding box center [462, 243] width 183 height 8
click at [424, 216] on input "10ozCH_Chai" at bounding box center [403, 211] width 42 height 10
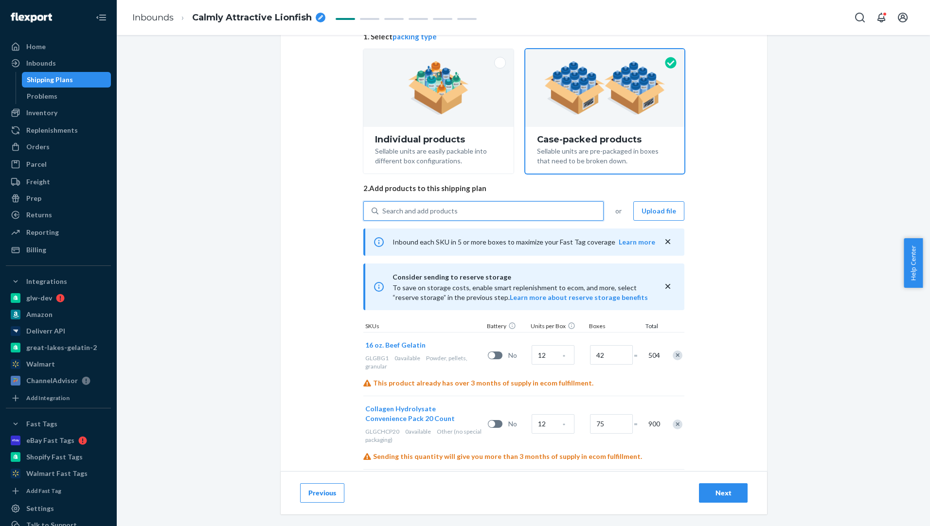
scroll to position [150, 0]
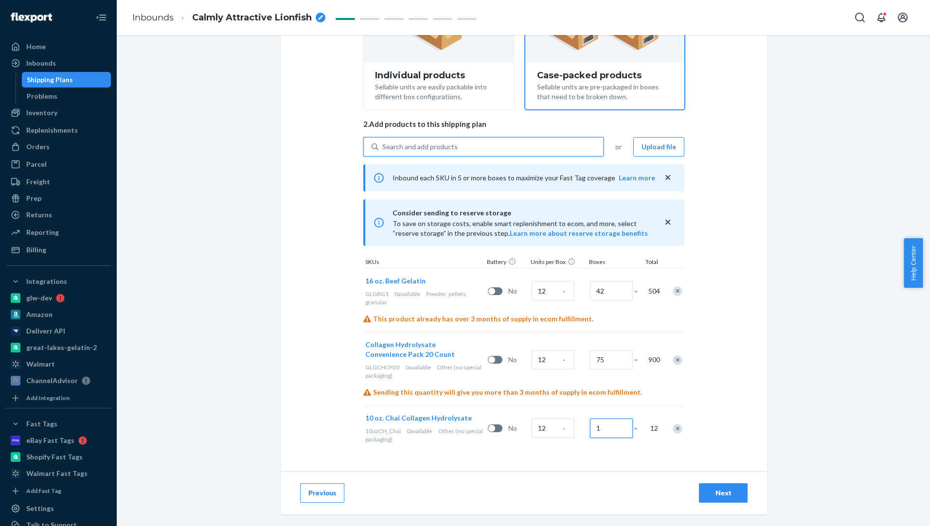
click at [599, 428] on input "1" at bounding box center [611, 428] width 43 height 19
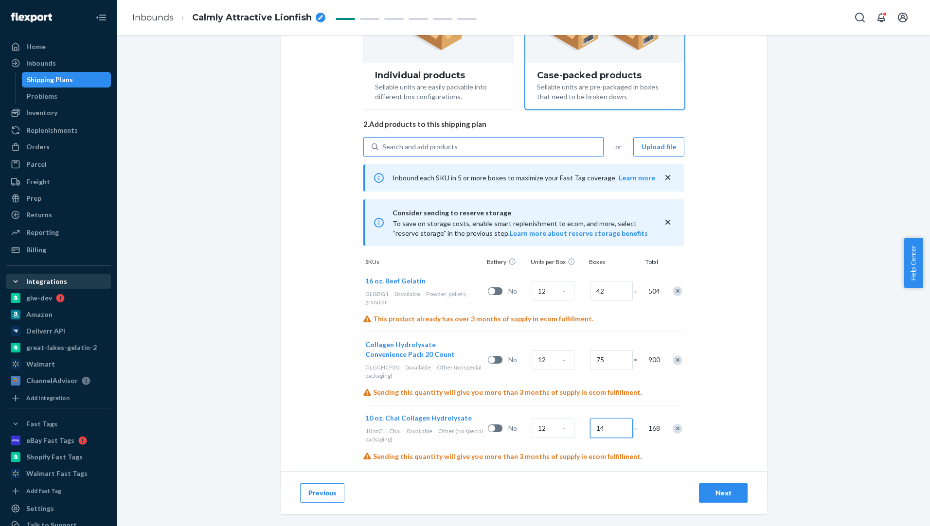
type input "14"
click at [449, 148] on div "Search and add products" at bounding box center [419, 147] width 75 height 10
click at [383, 148] on input "10ozCH_Chai" at bounding box center [382, 147] width 1 height 10
paste input "GLW00004"
type input "GLW00004"
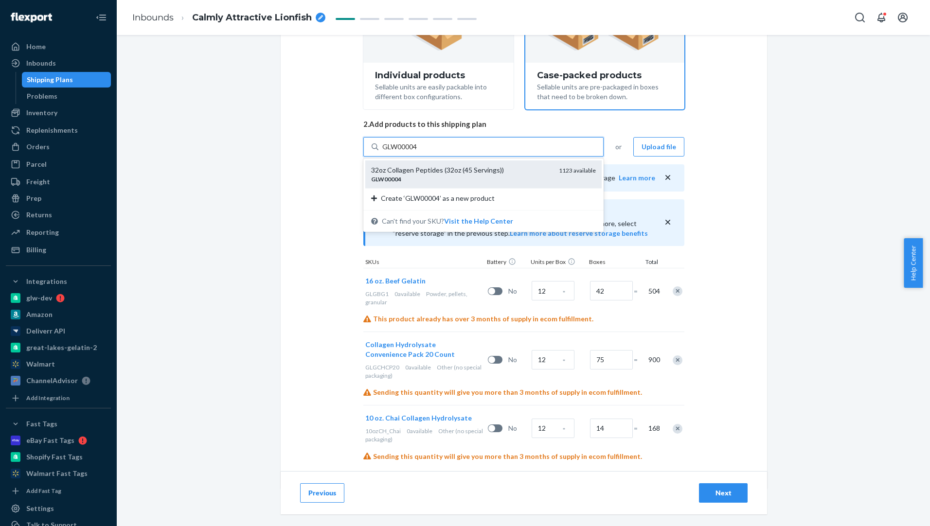
click at [462, 172] on div "32oz Collagen Peptides (32oz (45 Servings))" at bounding box center [461, 170] width 180 height 10
click at [418, 152] on input "GLW00004" at bounding box center [399, 147] width 35 height 10
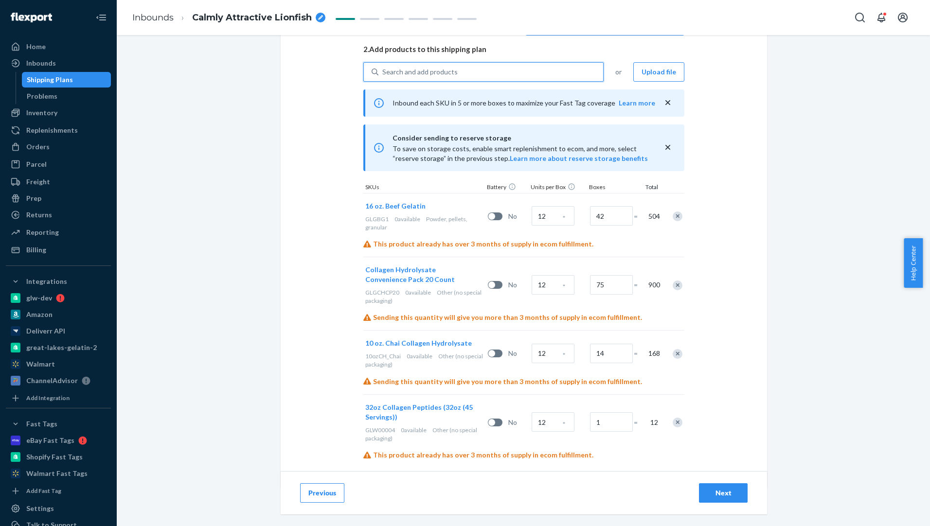
scroll to position [241, 0]
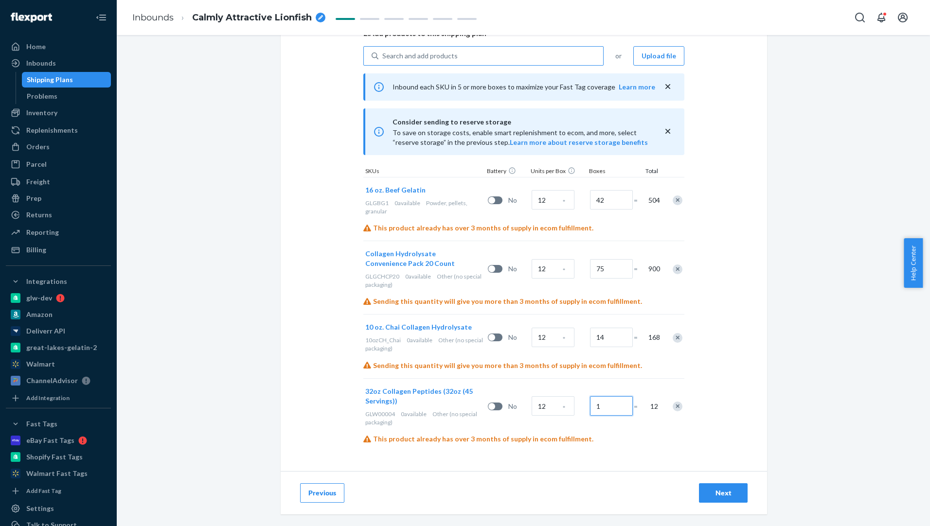
click at [603, 399] on input "1" at bounding box center [611, 405] width 43 height 19
type input "42"
click at [718, 495] on div "Next" at bounding box center [723, 493] width 32 height 10
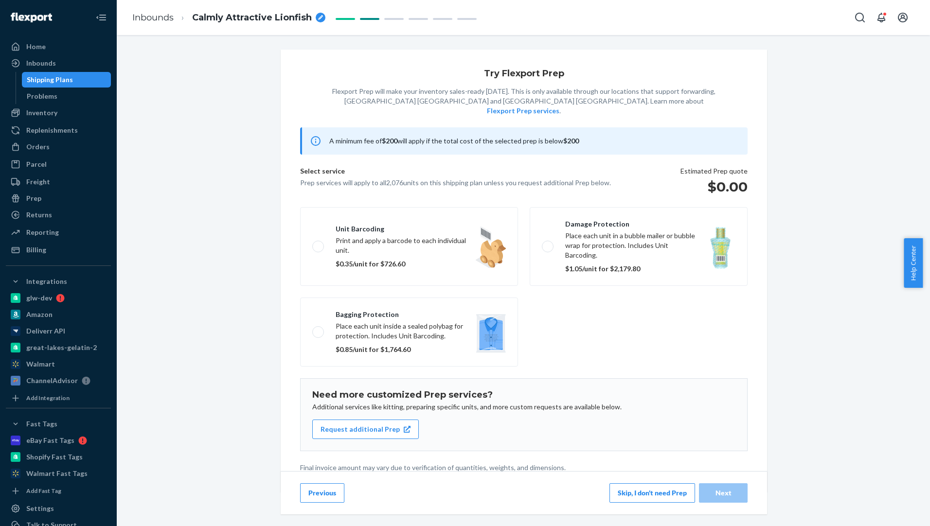
click at [618, 488] on button "Skip, I don't need Prep" at bounding box center [652, 492] width 86 height 19
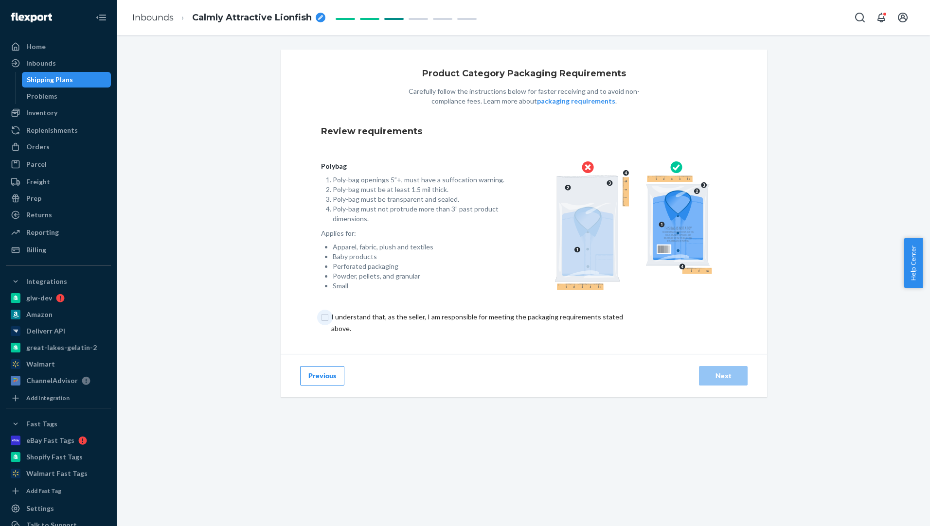
click at [327, 317] on input "checkbox" at bounding box center [482, 322] width 323 height 23
checkbox input "true"
click at [739, 372] on button "Next" at bounding box center [723, 375] width 49 height 19
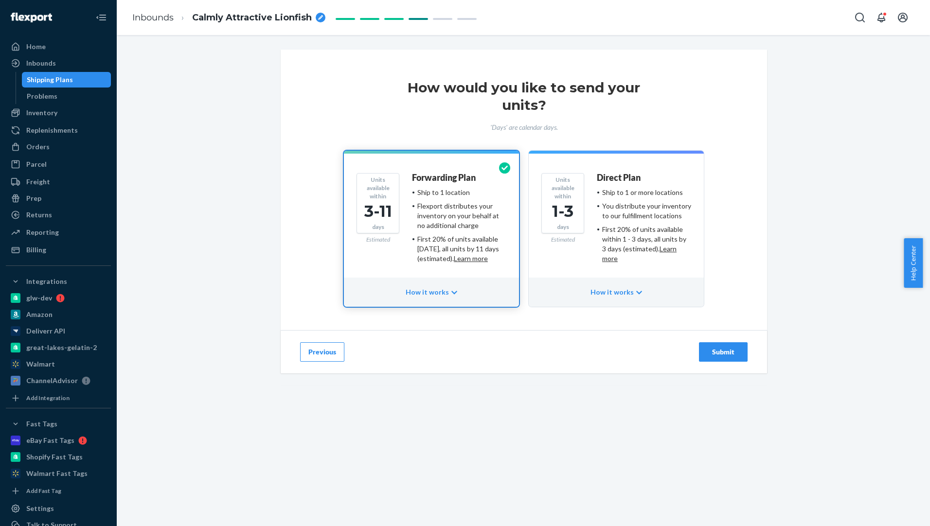
click at [727, 347] on div "Submit" at bounding box center [723, 352] width 32 height 10
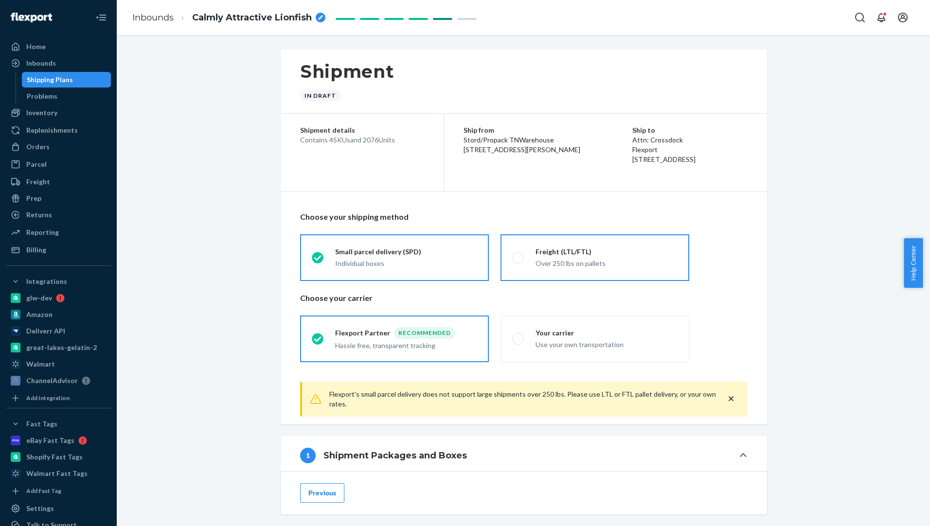
click at [528, 252] on div "Freight (LTL/FTL) Over 250 lbs on pallets" at bounding box center [601, 257] width 154 height 21
click at [518, 254] on input "Freight (LTL/FTL) Over 250 lbs on pallets" at bounding box center [515, 257] width 6 height 6
radio input "true"
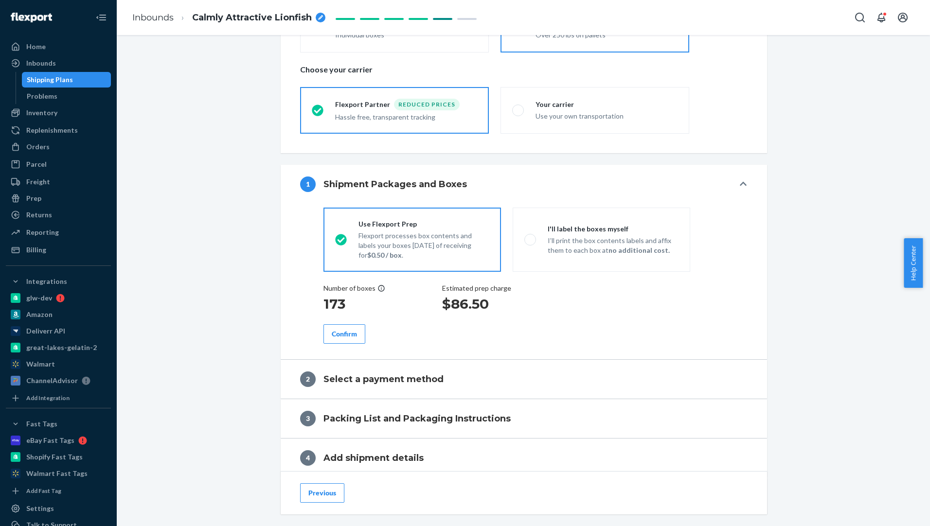
scroll to position [230, 0]
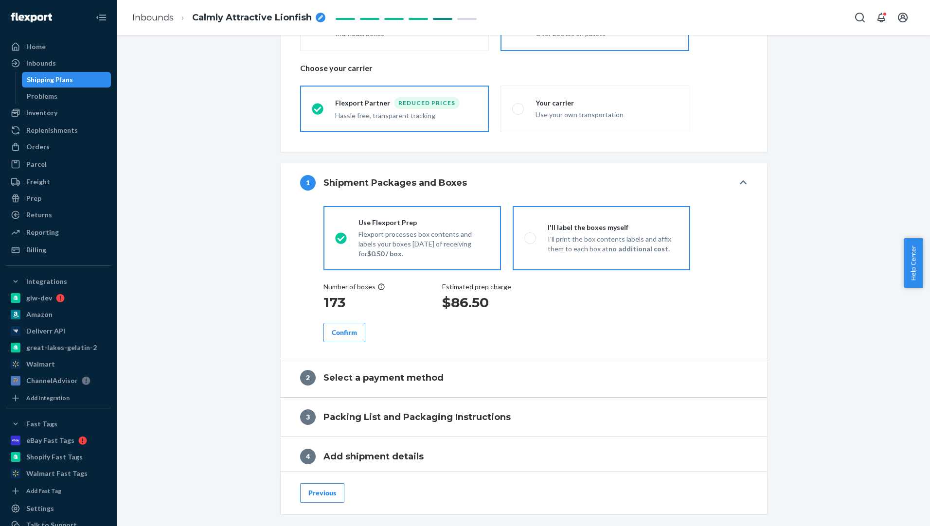
click at [566, 249] on p "I’ll print the box contents labels and affix them to each box at no additional …" at bounding box center [612, 243] width 131 height 19
click at [530, 241] on input "I'll label the boxes myself I’ll print the box contents labels and affix them t…" at bounding box center [527, 238] width 6 height 6
radio input "true"
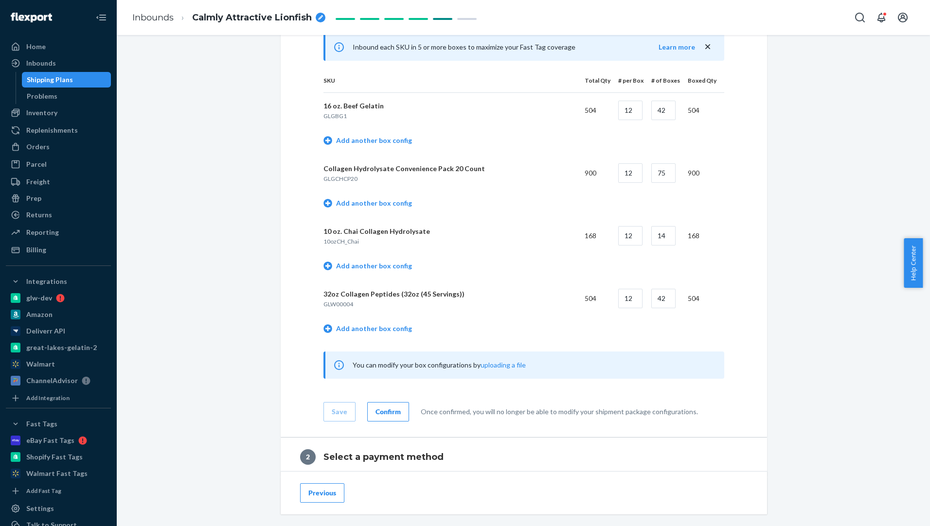
scroll to position [526, 0]
click at [387, 411] on div "Confirm" at bounding box center [387, 411] width 25 height 10
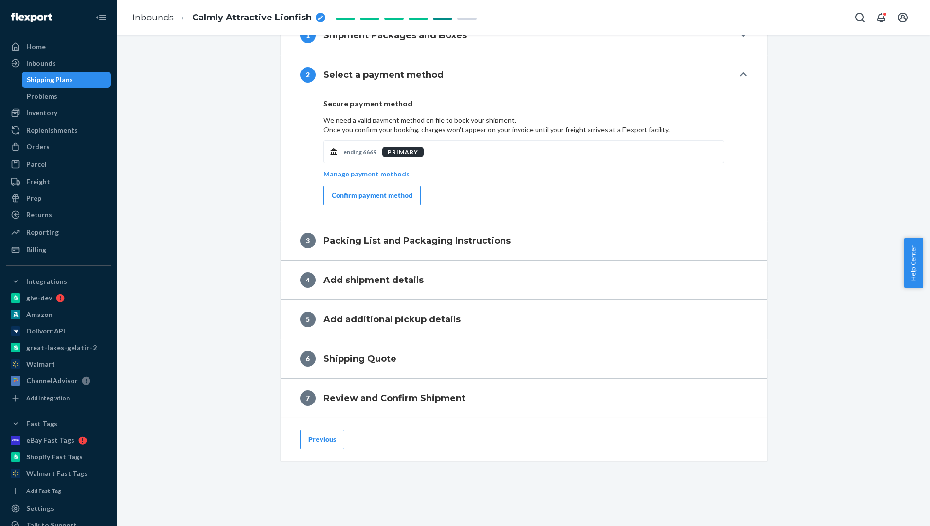
scroll to position [377, 0]
click at [372, 198] on div "Confirm payment method" at bounding box center [372, 196] width 81 height 10
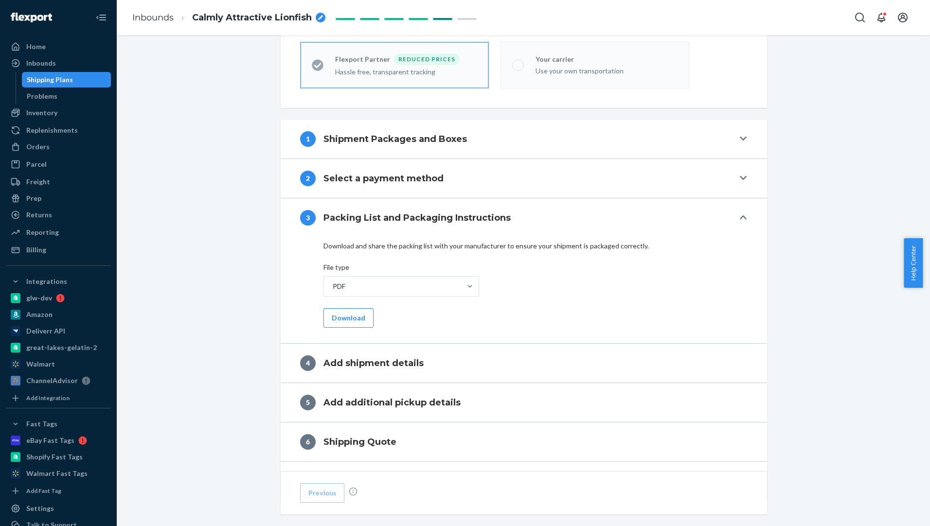
scroll to position [279, 0]
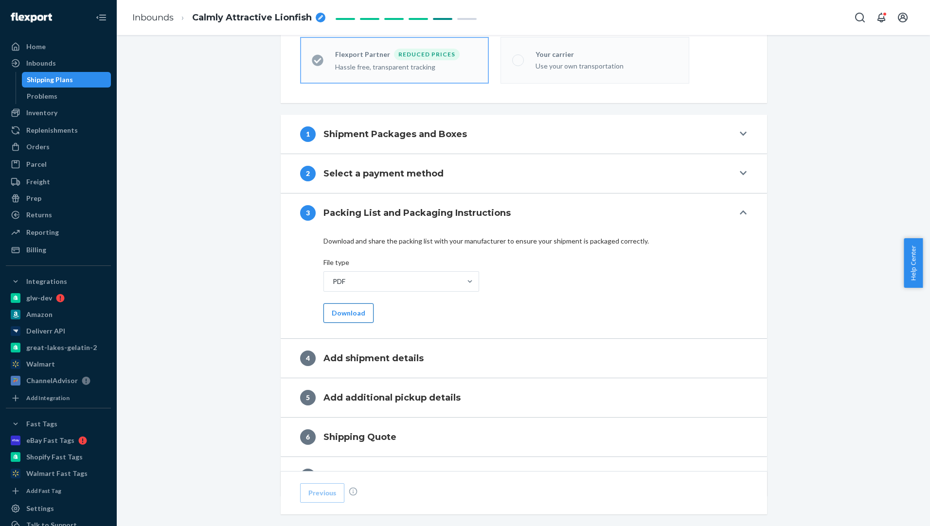
click at [358, 313] on button "Download" at bounding box center [348, 312] width 50 height 19
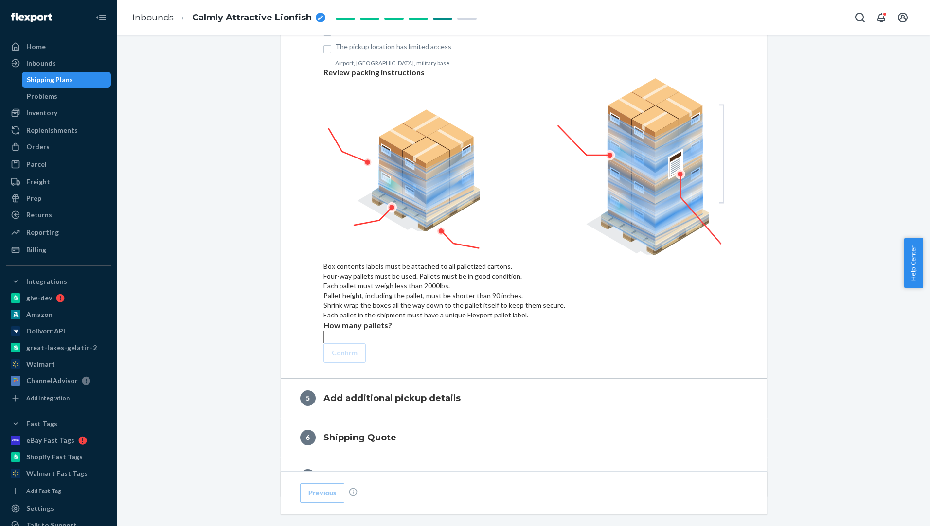
scroll to position [545, 0]
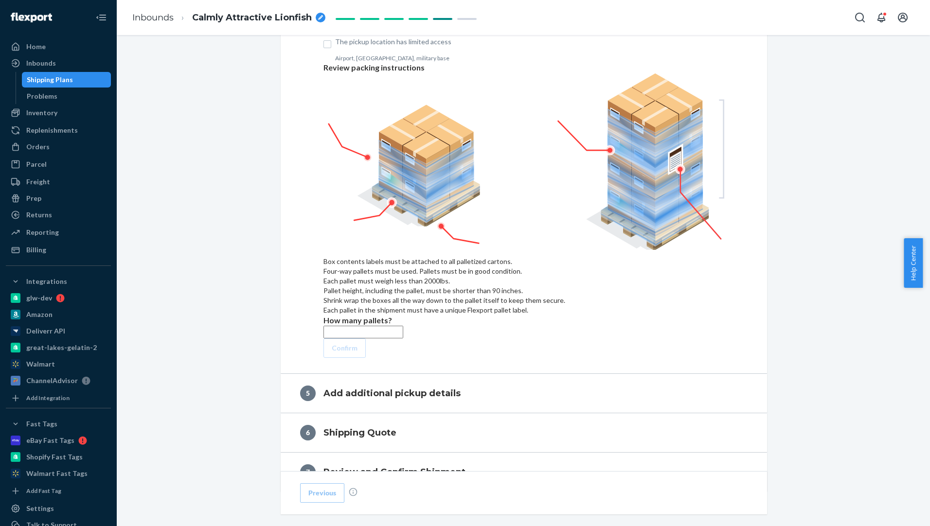
click at [334, 326] on input "text" at bounding box center [363, 332] width 80 height 13
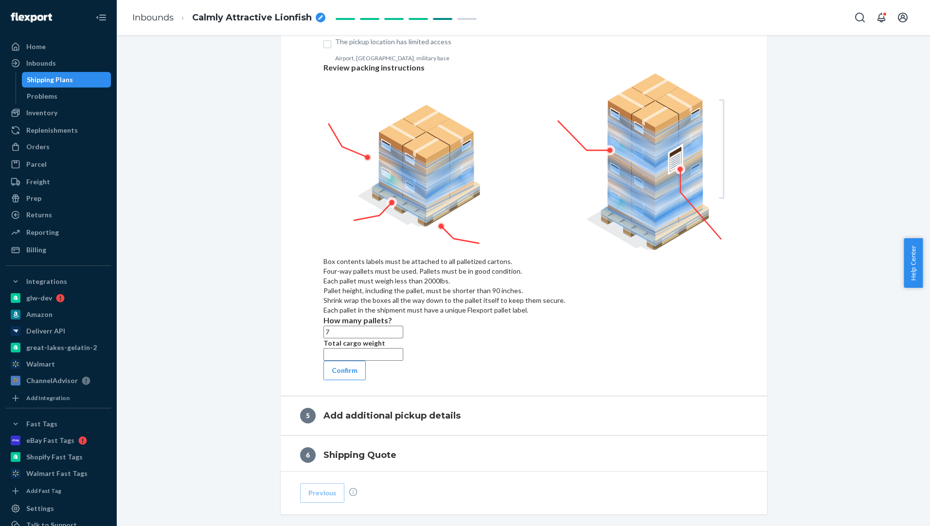
type input "7"
click at [331, 361] on input "text" at bounding box center [363, 354] width 80 height 13
type input "3517"
click at [345, 396] on div "Add pickup details Address is a residential location The pickup location has li…" at bounding box center [524, 200] width 486 height 391
click at [346, 380] on button "Confirm" at bounding box center [344, 370] width 42 height 19
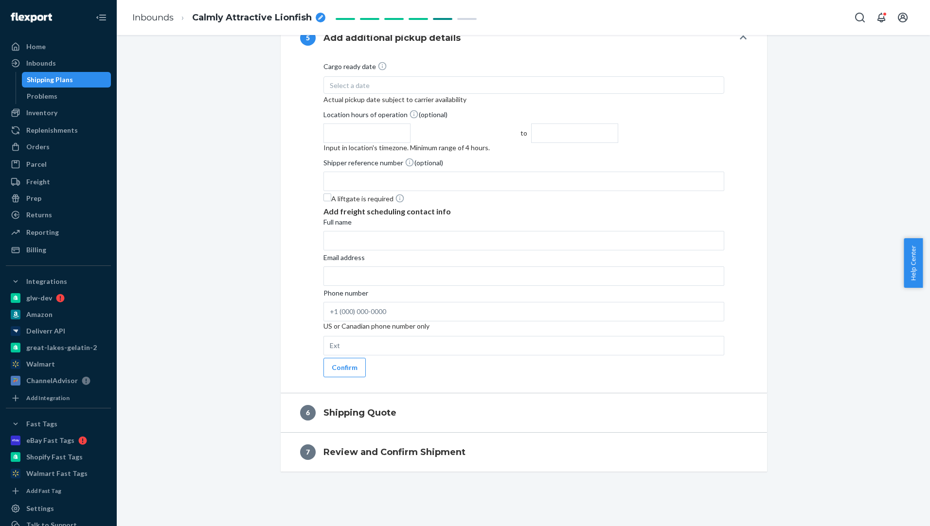
scroll to position [499, 0]
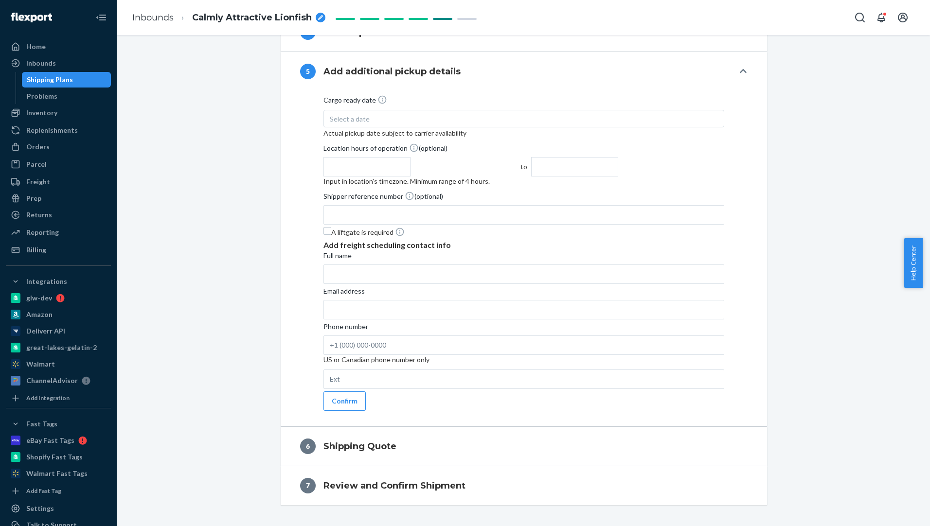
click at [465, 115] on div "Select a date" at bounding box center [523, 119] width 401 height 18
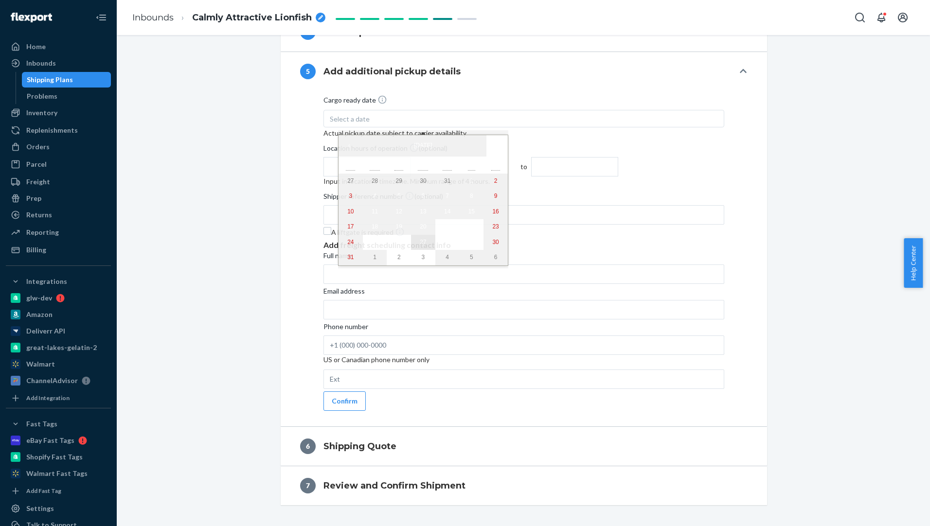
click at [411, 244] on button "27" at bounding box center [423, 243] width 24 height 16
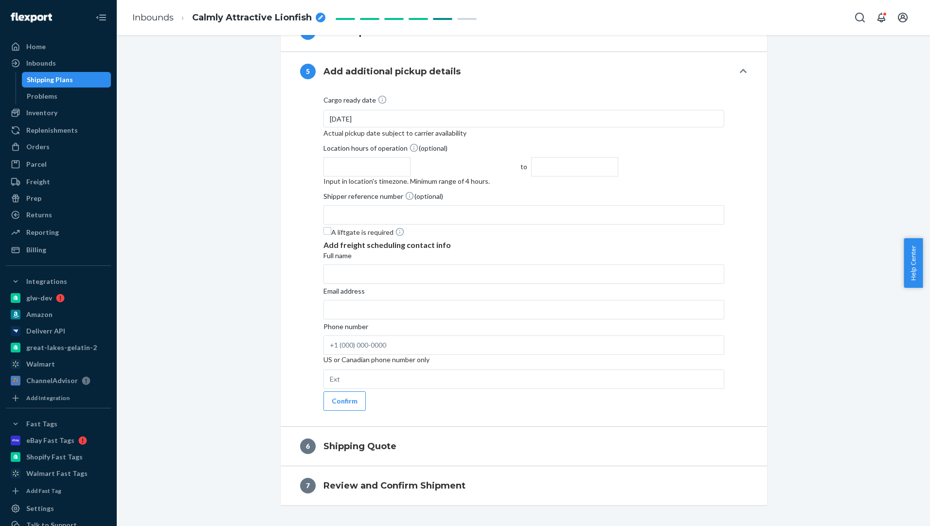
click at [410, 157] on input "text" at bounding box center [366, 166] width 87 height 19
drag, startPoint x: 615, startPoint y: 197, endPoint x: 619, endPoint y: 163, distance: 34.3
click at [619, 163] on div "Cargo ready date [DATE] Actual pickup date subject to carrier availability Loca…" at bounding box center [523, 160] width 401 height 130
drag, startPoint x: 619, startPoint y: 163, endPoint x: 557, endPoint y: 200, distance: 72.8
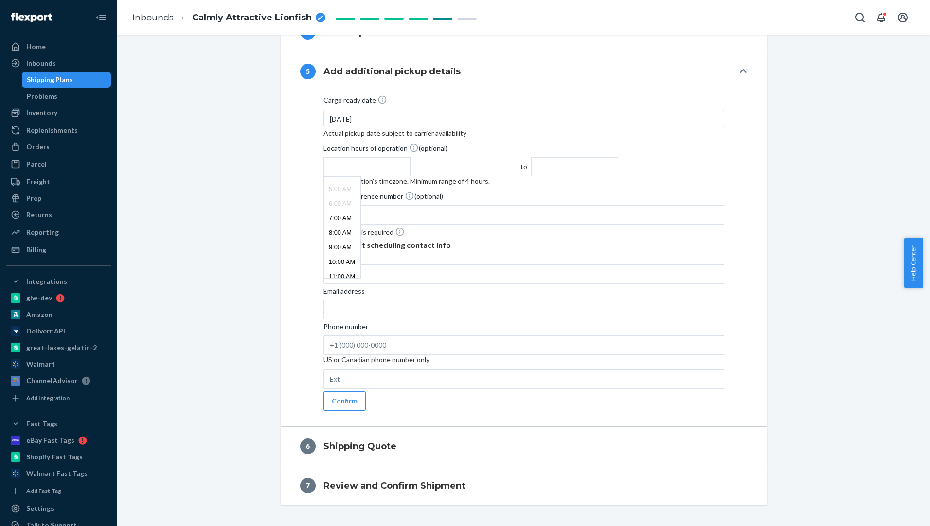
click at [360, 226] on li "8:00 AM" at bounding box center [342, 233] width 36 height 15
drag, startPoint x: 699, startPoint y: 123, endPoint x: 640, endPoint y: 117, distance: 59.6
click at [618, 157] on input "text" at bounding box center [574, 166] width 87 height 19
click at [568, 239] on li "3:00 PM" at bounding box center [549, 246] width 36 height 15
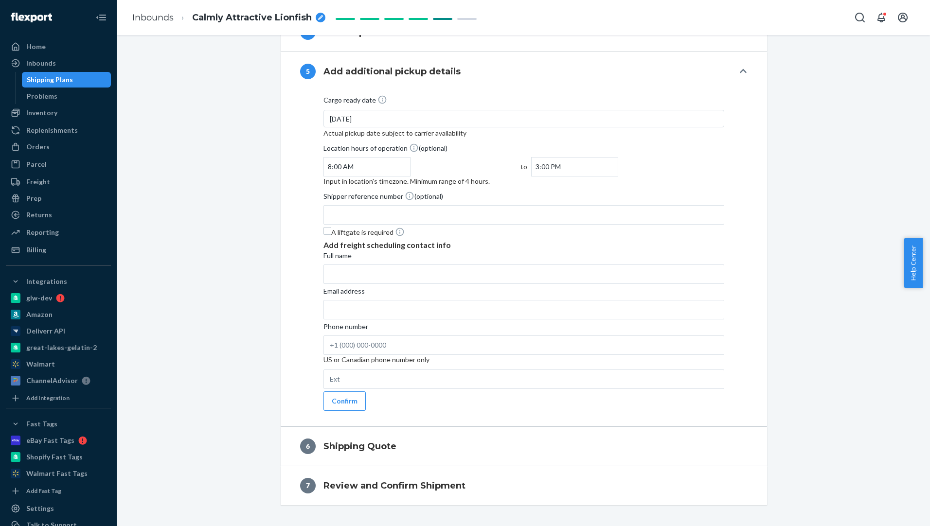
click at [741, 104] on div "Shipment In draft Shipment details Contains 4 SKUs and 2076 Units Ship from Sto…" at bounding box center [523, 55] width 798 height 1009
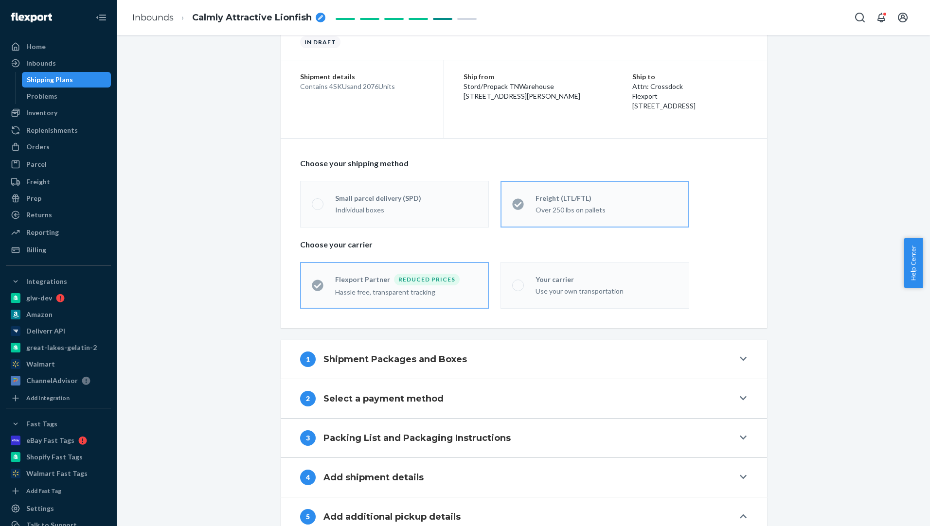
scroll to position [0, 0]
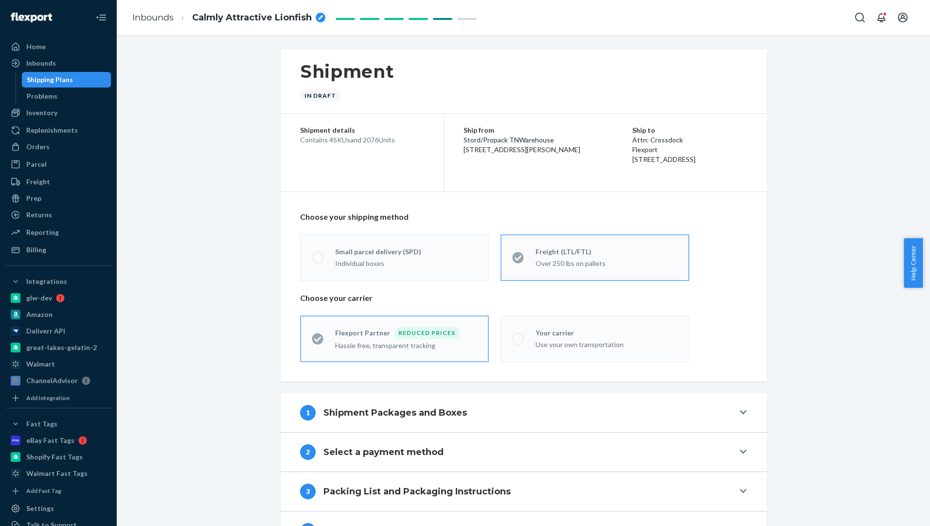
click at [741, 414] on icon at bounding box center [742, 412] width 7 height 8
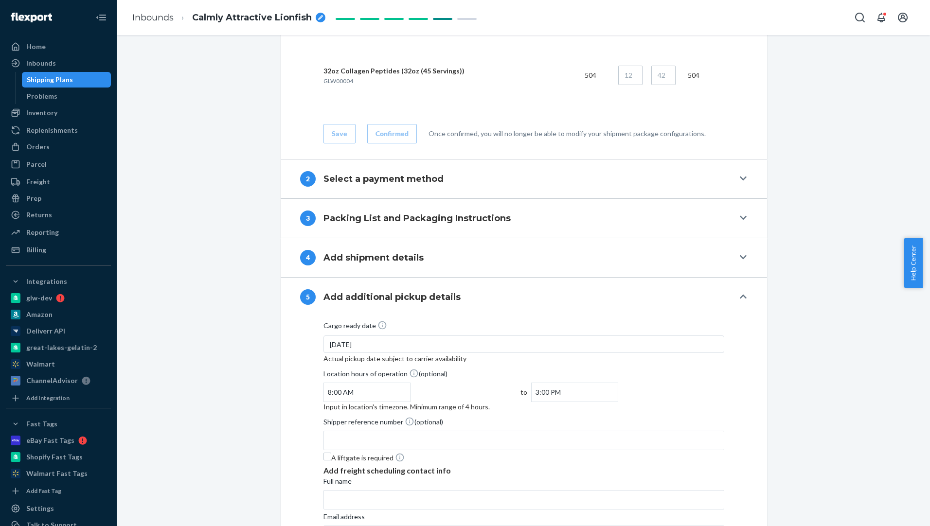
scroll to position [671, 0]
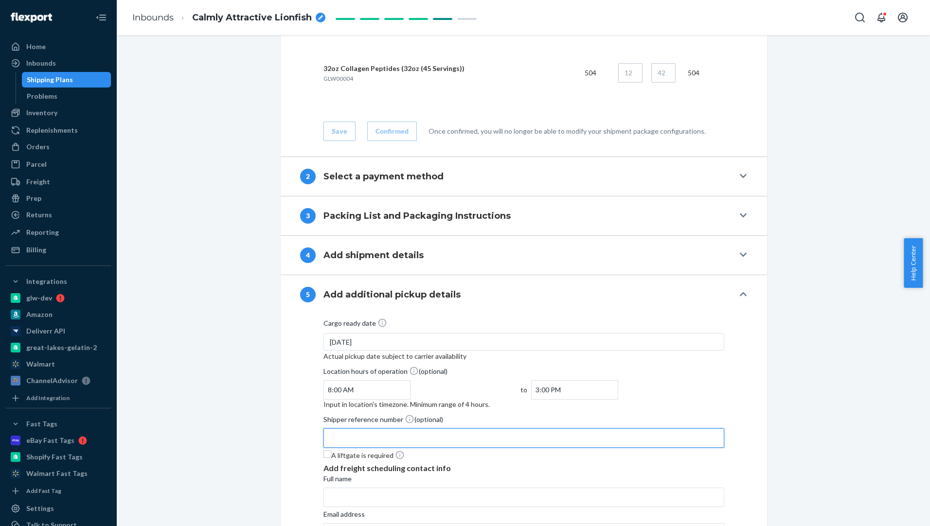
click at [440, 428] on input "Shipper reference number (optional)" at bounding box center [523, 437] width 401 height 19
drag, startPoint x: 927, startPoint y: 285, endPoint x: 931, endPoint y: 233, distance: 51.7
click at [741, 233] on html "Home Inbounds Shipping Plans Problems Inventory Products Branded Packaging Repl…" at bounding box center [465, 263] width 930 height 526
click at [741, 342] on div "Shipment In draft Shipment details Contains 4 SKUs and 2076 Units Ship from Sto…" at bounding box center [523, 80] width 798 height 1405
click at [344, 428] on input "990" at bounding box center [523, 437] width 401 height 19
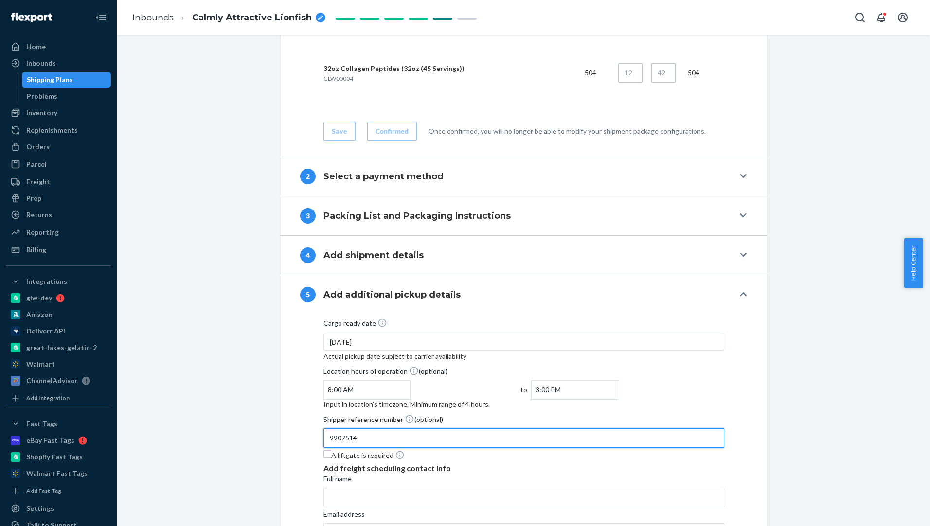
type input "9907514"
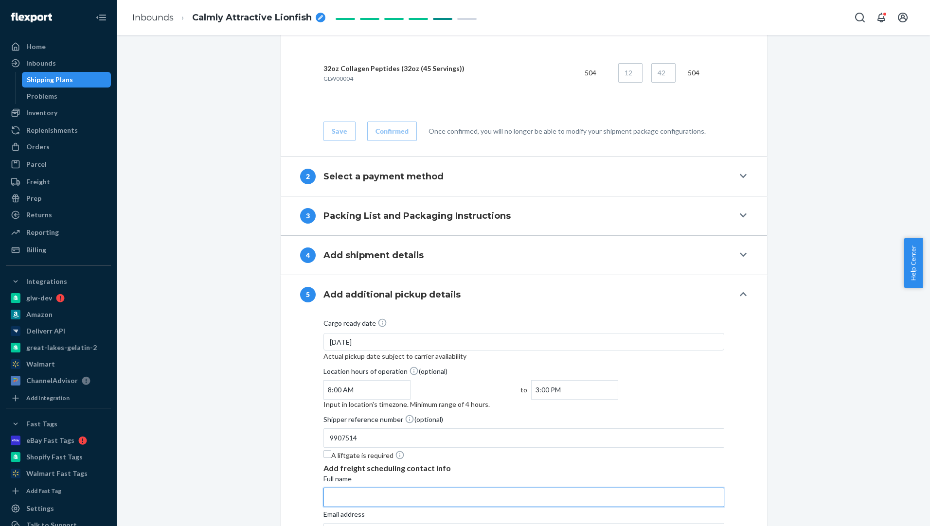
click at [414, 488] on input "Full name" at bounding box center [523, 497] width 401 height 19
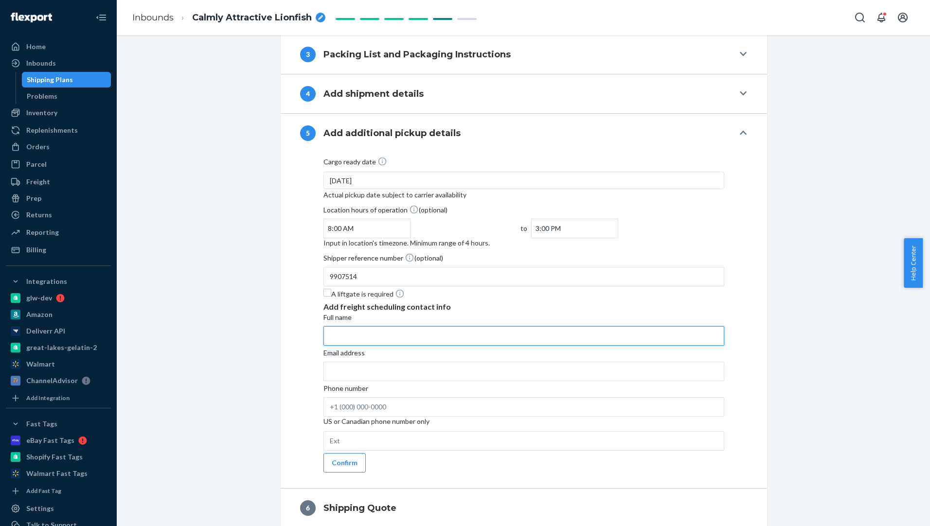
scroll to position [841, 0]
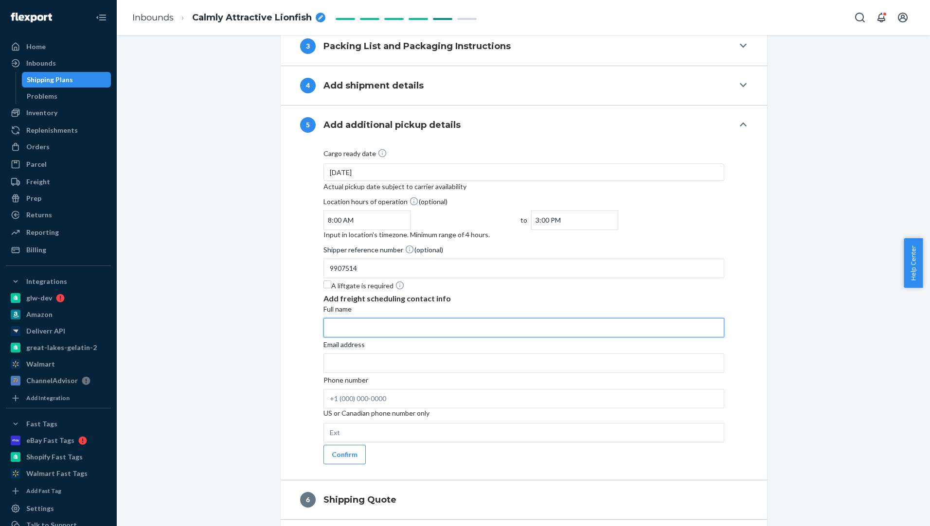
type input "[PERSON_NAME]"
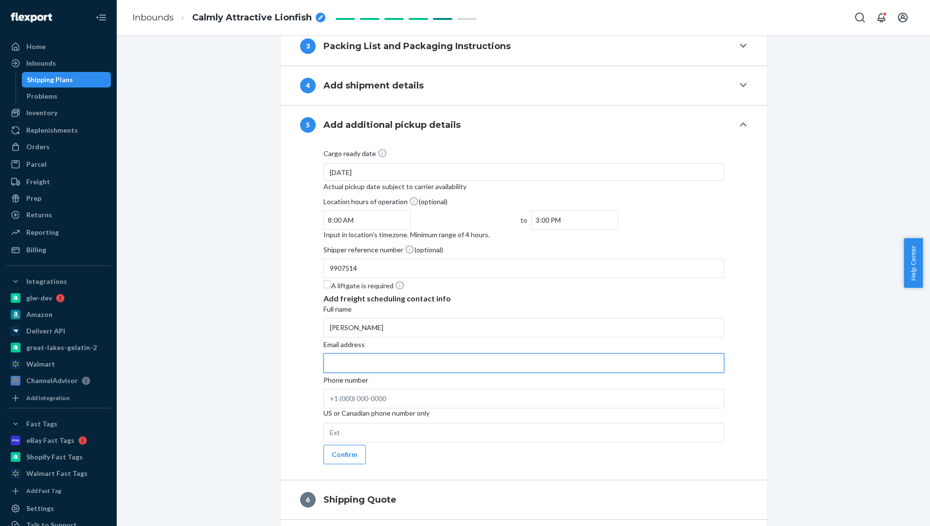
type input "[PERSON_NAME][EMAIL_ADDRESS][PERSON_NAME][DOMAIN_NAME]"
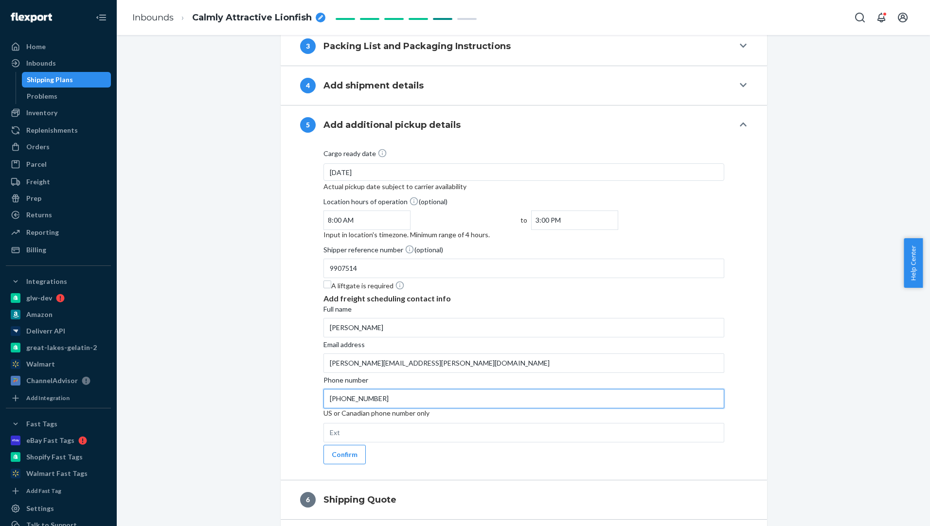
drag, startPoint x: 414, startPoint y: 364, endPoint x: 168, endPoint y: 390, distance: 246.9
type input "[PHONE_NUMBER]"
click at [346, 445] on button "Confirm" at bounding box center [344, 454] width 42 height 19
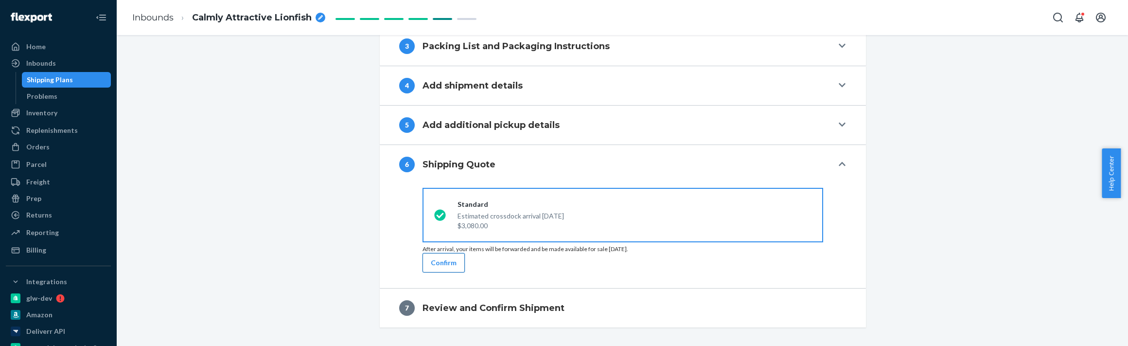
click at [440, 272] on button "Confirm" at bounding box center [443, 262] width 42 height 19
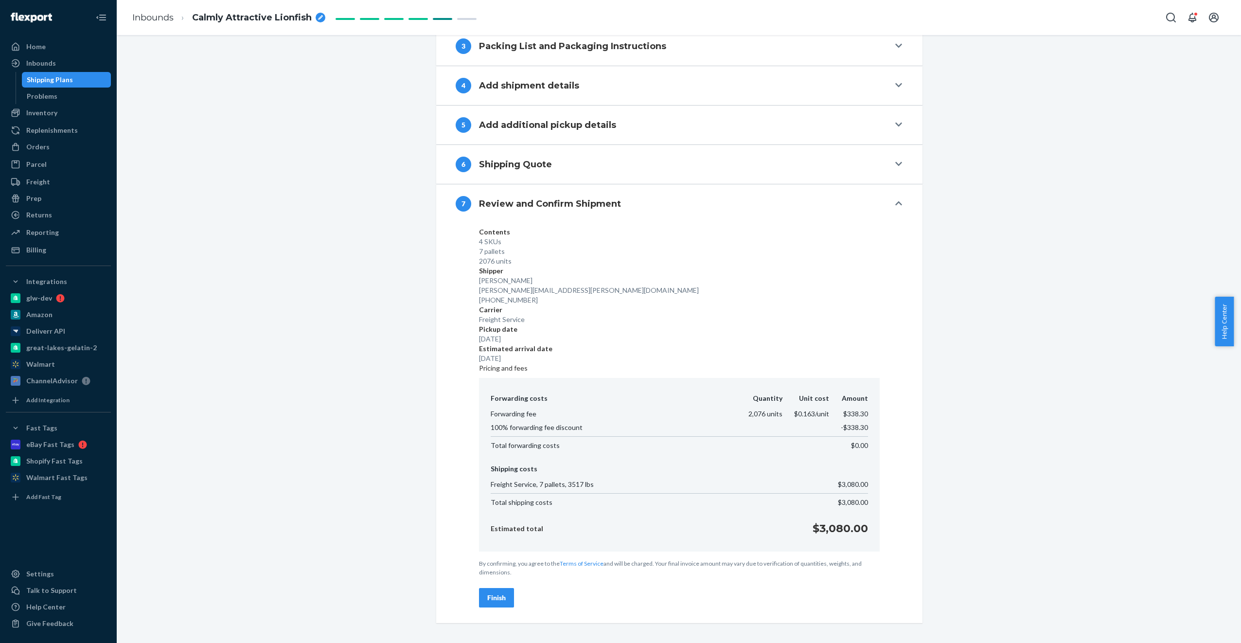
scroll to position [783, 0]
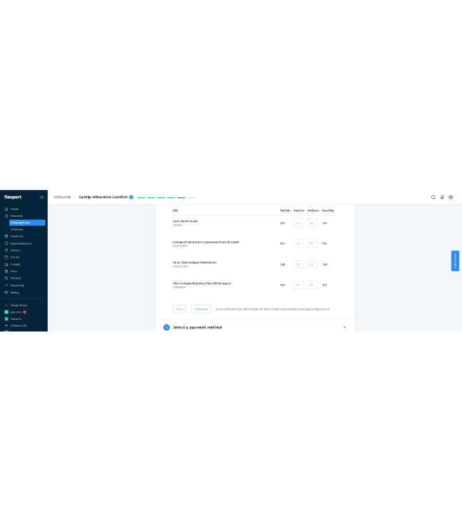
scroll to position [513, 0]
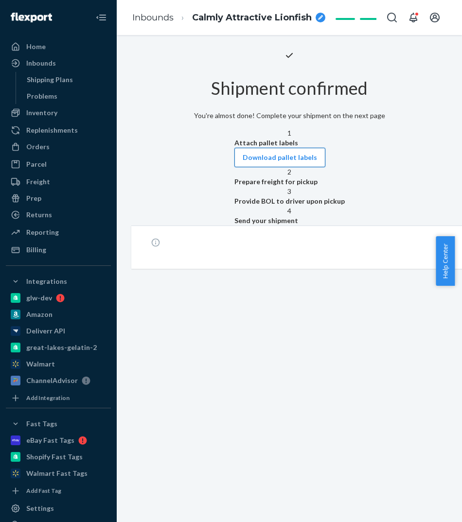
click at [325, 167] on button "Download pallet labels" at bounding box center [279, 157] width 91 height 19
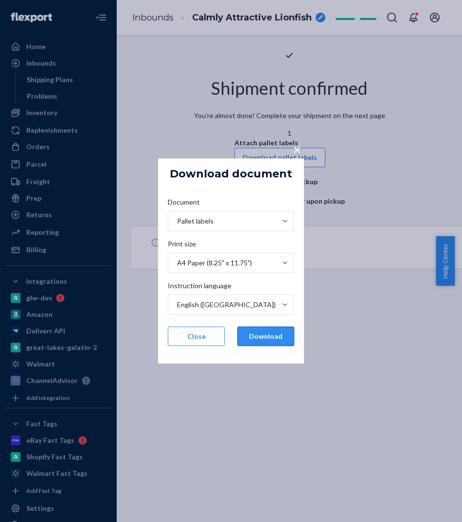
click at [271, 334] on button "Download" at bounding box center [265, 336] width 57 height 19
click at [205, 330] on button "Close" at bounding box center [196, 336] width 57 height 19
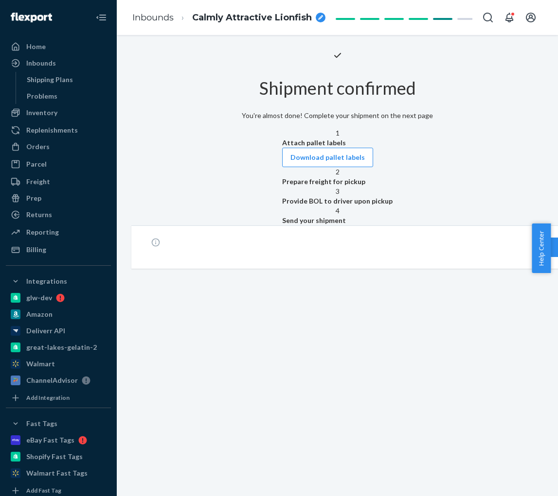
scroll to position [0, 69]
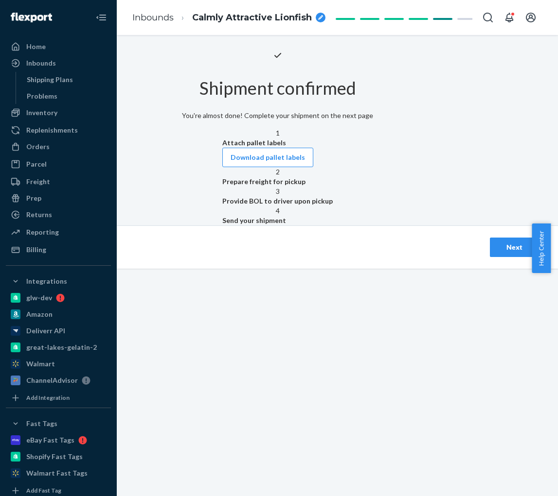
click at [498, 252] on div "Next" at bounding box center [514, 248] width 32 height 10
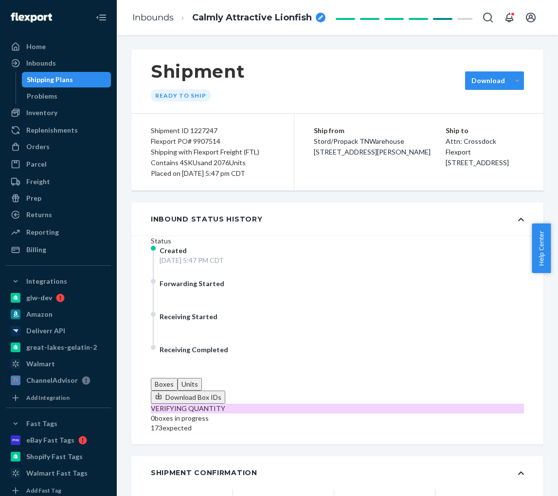
click at [515, 81] on icon at bounding box center [517, 80] width 4 height 7
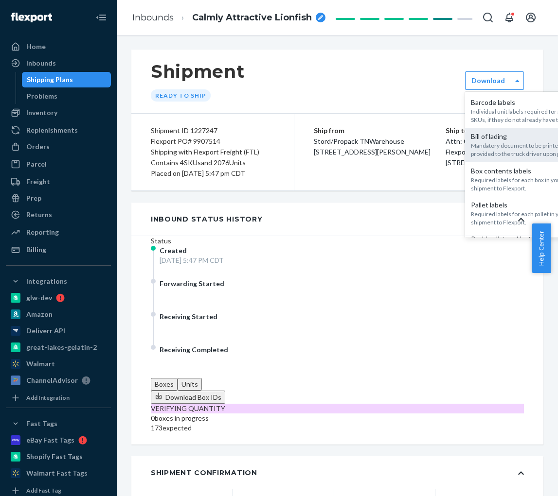
click at [488, 151] on div "Mandatory document to be printed and provided to the truck driver upon pickup." at bounding box center [523, 149] width 105 height 17
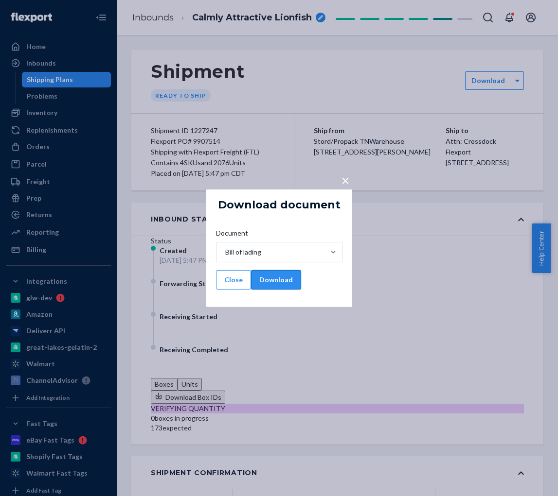
click at [301, 281] on button "Download" at bounding box center [276, 279] width 50 height 19
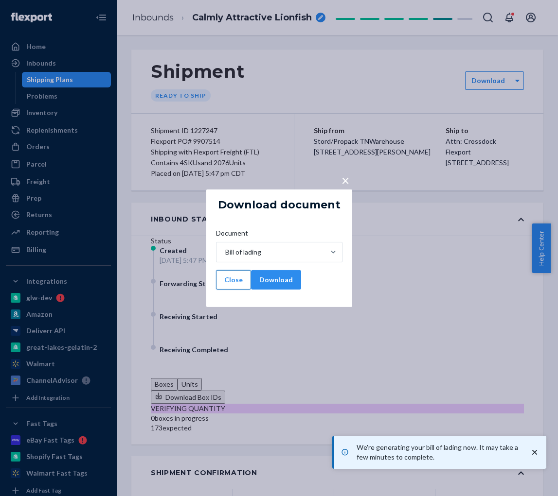
click at [250, 281] on button "Close" at bounding box center [233, 279] width 35 height 19
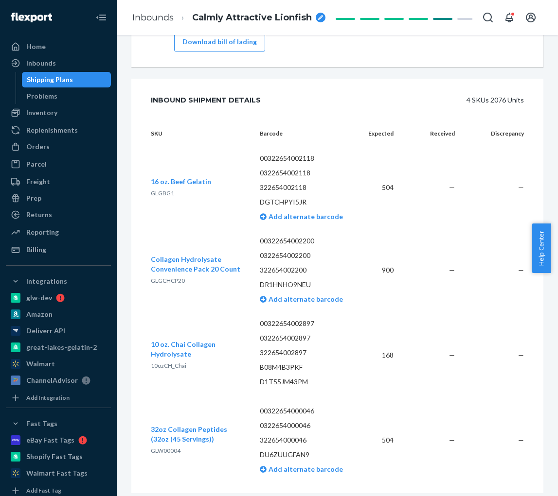
scroll to position [1315, 0]
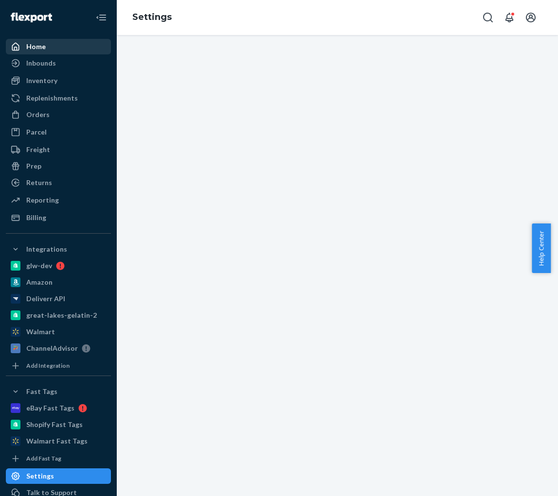
click at [59, 52] on div "Home" at bounding box center [58, 47] width 103 height 14
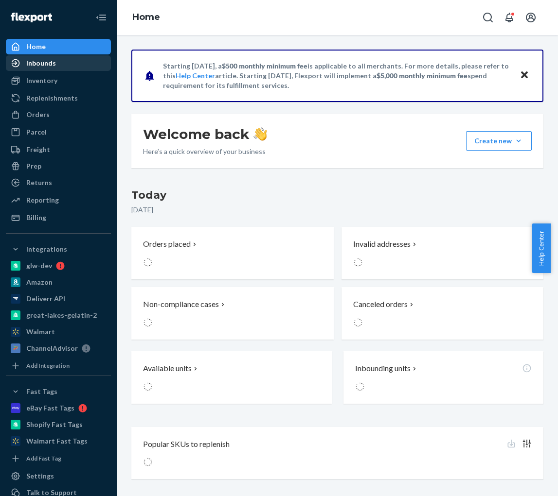
click at [52, 59] on div "Inbounds" at bounding box center [41, 63] width 30 height 10
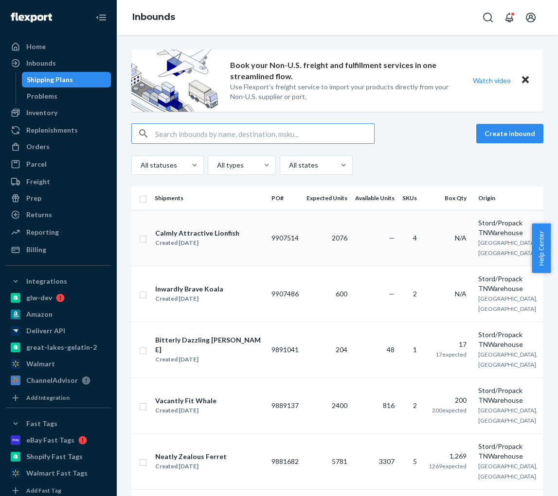
click at [316, 226] on td "2076" at bounding box center [326, 238] width 49 height 56
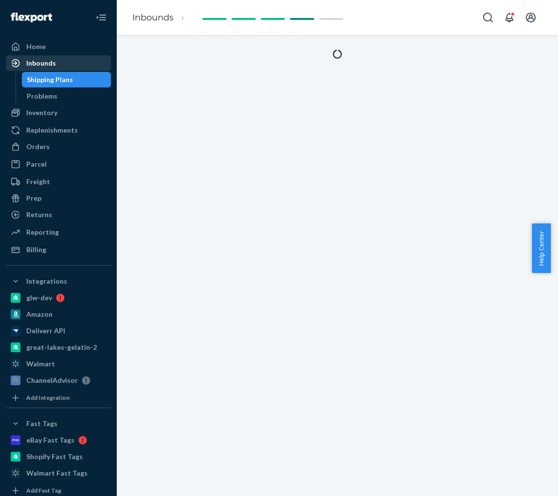
click at [54, 56] on link "Inbounds" at bounding box center [58, 63] width 105 height 16
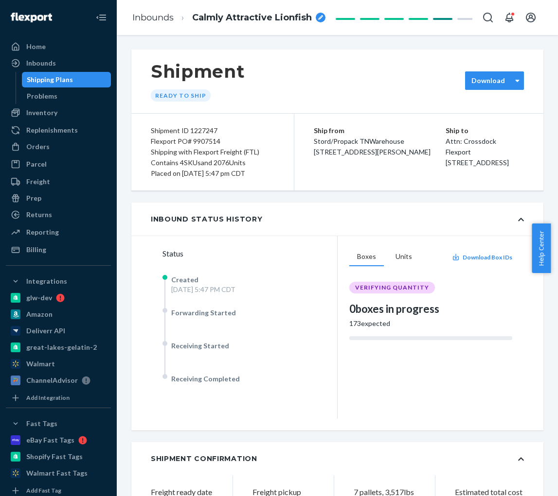
click at [362, 83] on div "Download" at bounding box center [488, 81] width 46 height 10
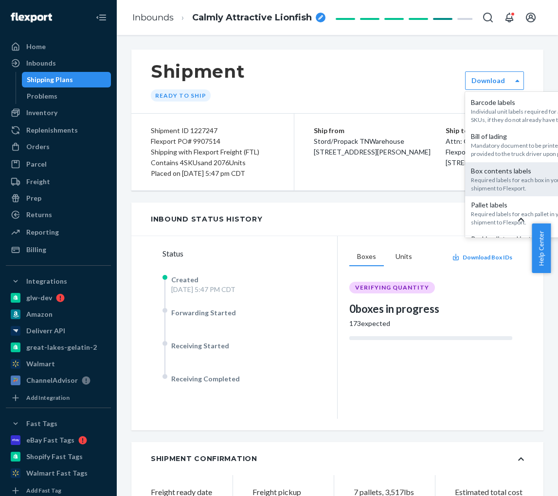
click at [362, 193] on div "Required labels for each box in your shipment to Flexport." at bounding box center [523, 184] width 105 height 17
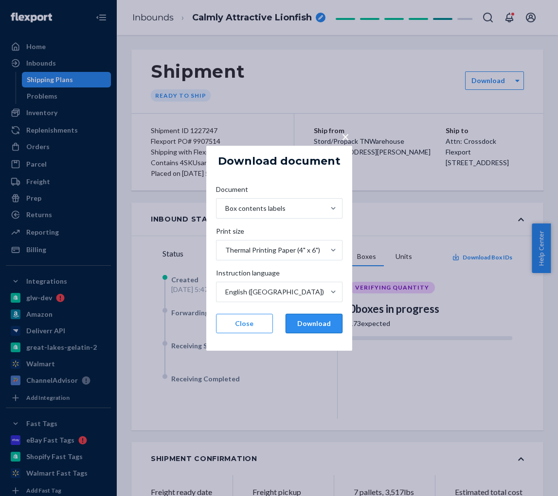
click at [310, 331] on button "Download" at bounding box center [313, 323] width 57 height 19
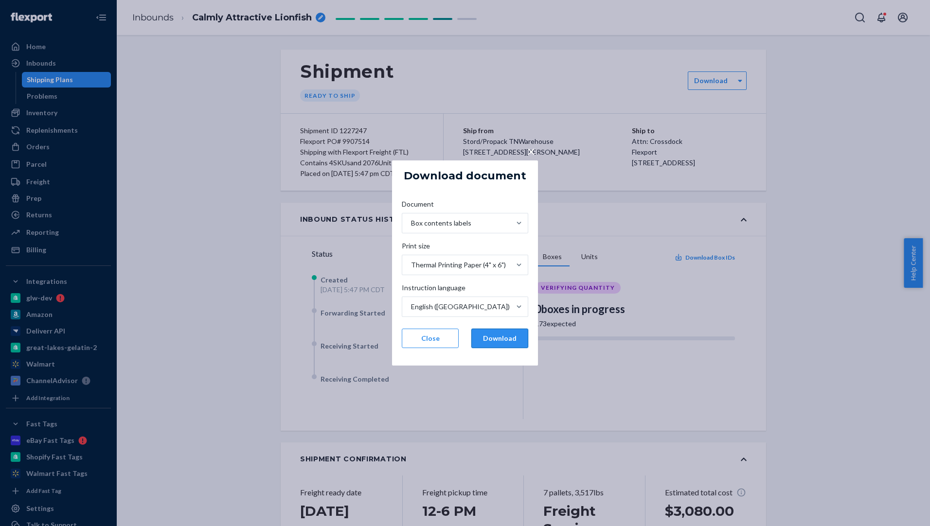
click at [362, 342] on button "Download" at bounding box center [499, 338] width 57 height 19
click at [362, 152] on span "×" at bounding box center [531, 151] width 8 height 17
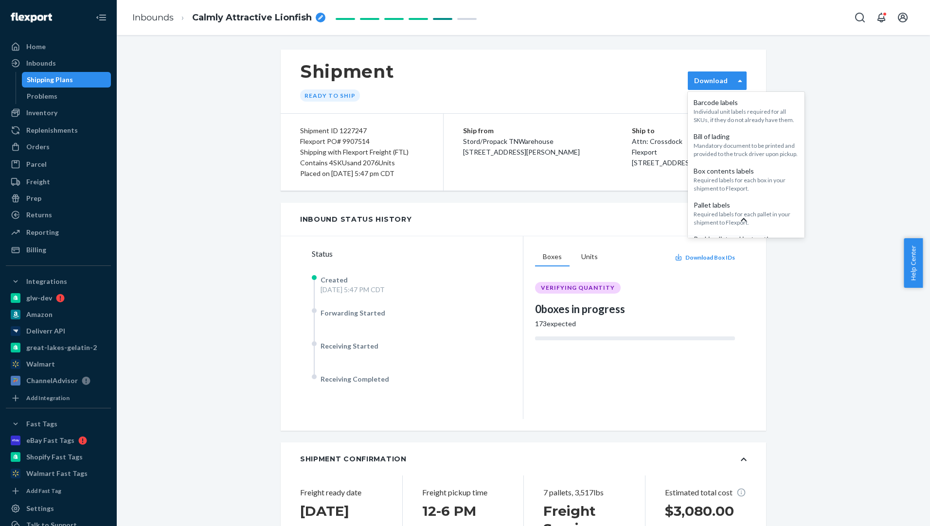
click at [362, 78] on div "Download" at bounding box center [711, 81] width 46 height 10
click at [362, 193] on div "Required labels for each box in your shipment to Flexport." at bounding box center [745, 184] width 105 height 17
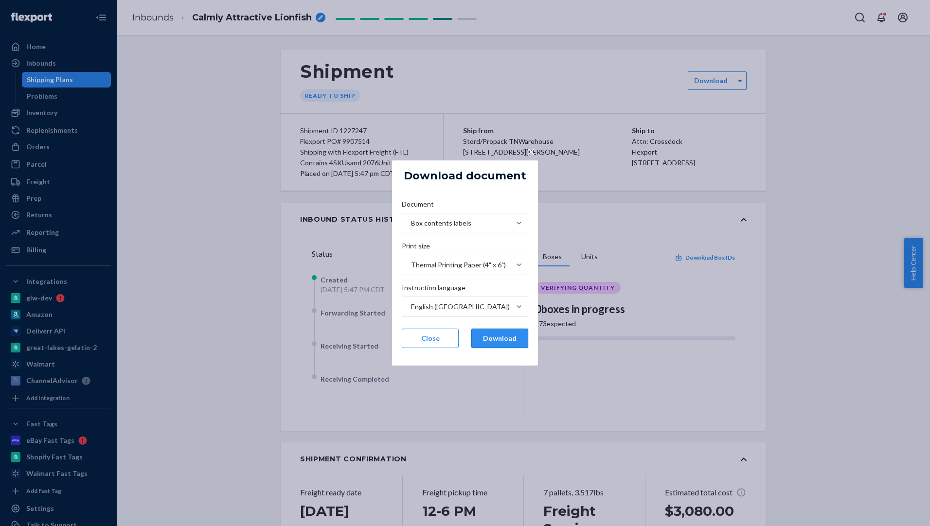
click at [362, 345] on button "Download" at bounding box center [499, 338] width 57 height 19
